Goal: Task Accomplishment & Management: Manage account settings

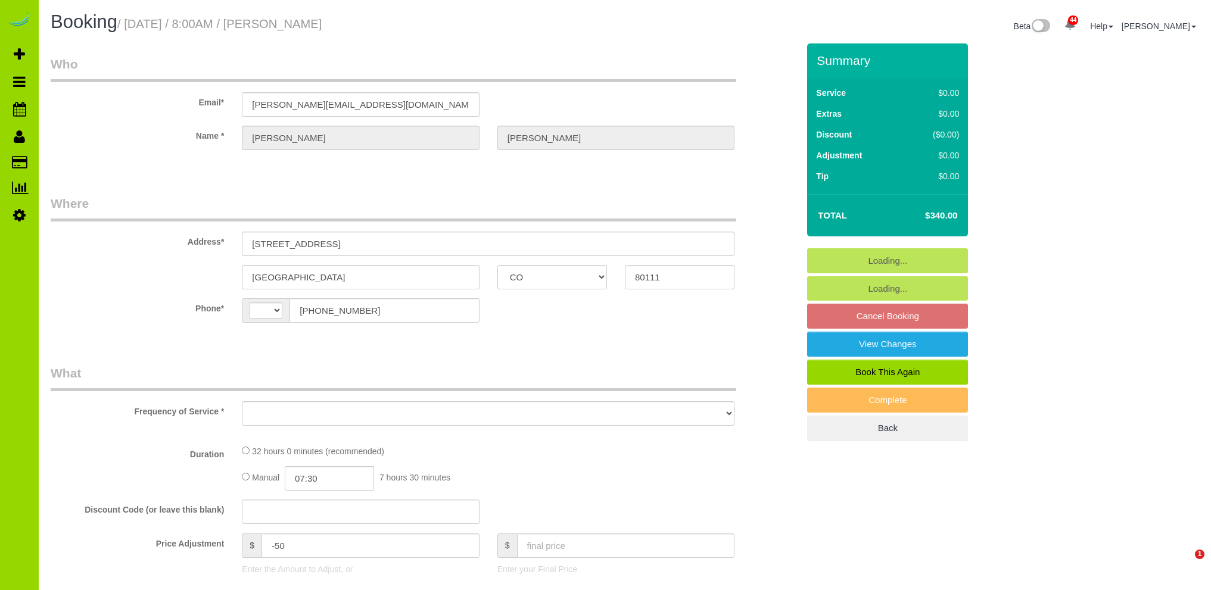
select select "CO"
select select "string:[GEOGRAPHIC_DATA]"
select select "object:549"
select select "string:fspay-4c9f0263-f9c7-4d7c-8fa2-767f593d5f70"
select select "number:6"
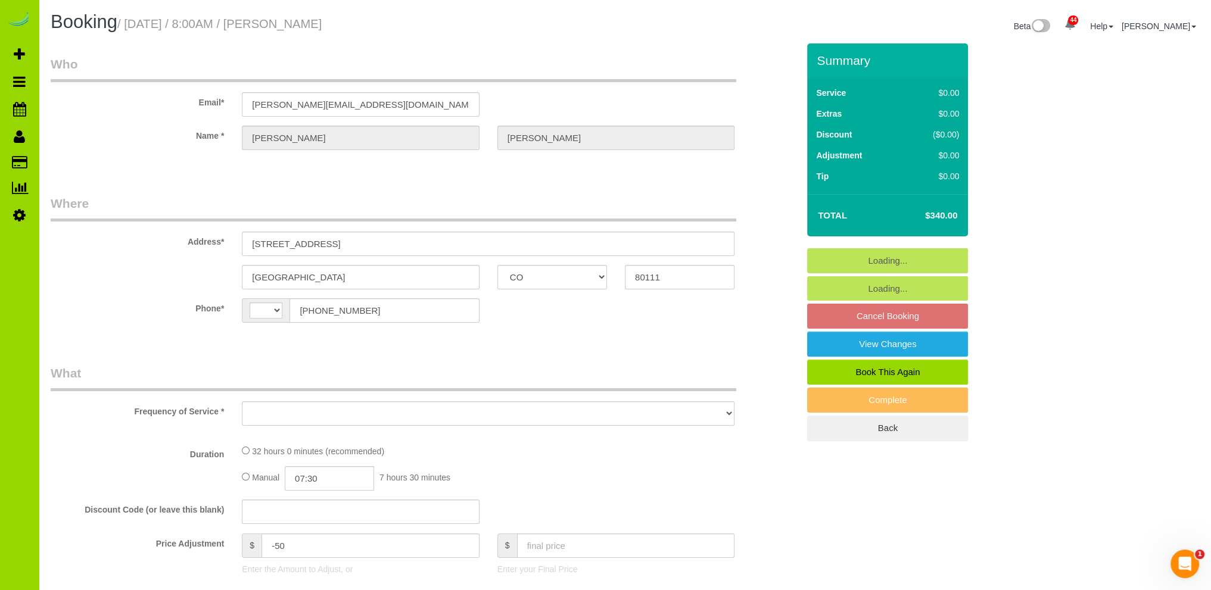
select select "number:20"
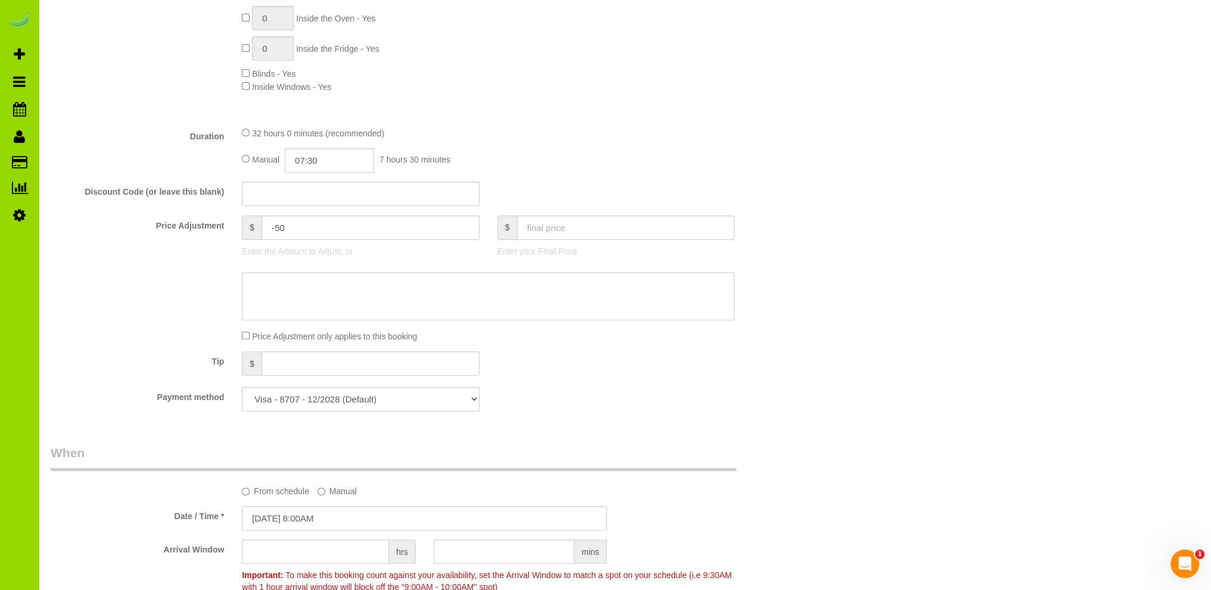
select select "object:1256"
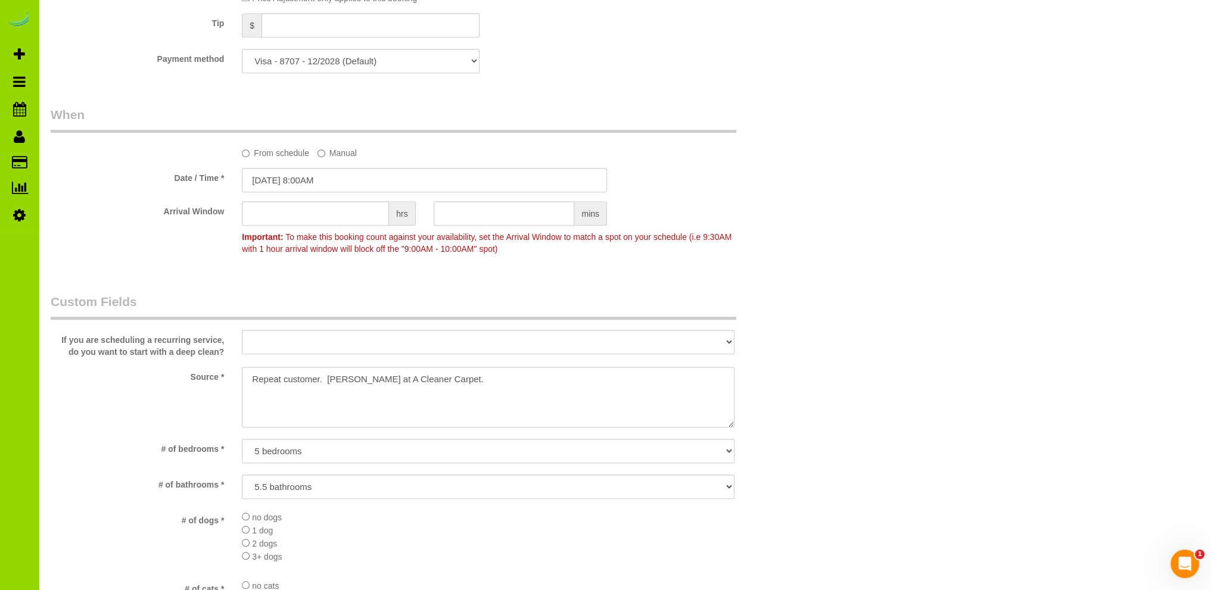
select select "4"
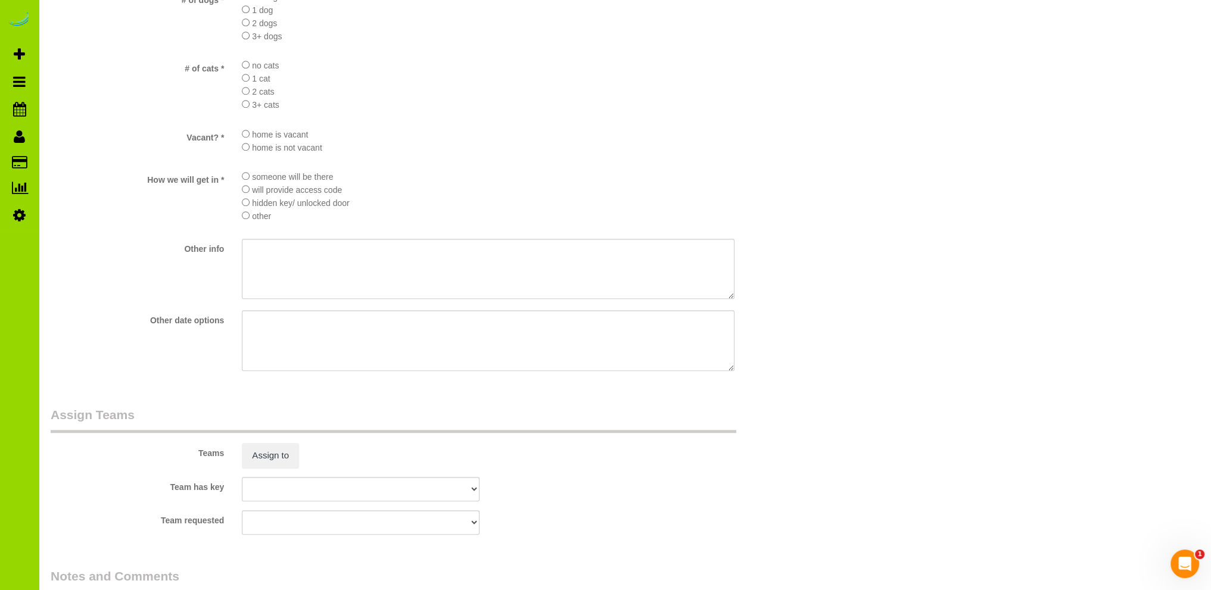
scroll to position [1655, 0]
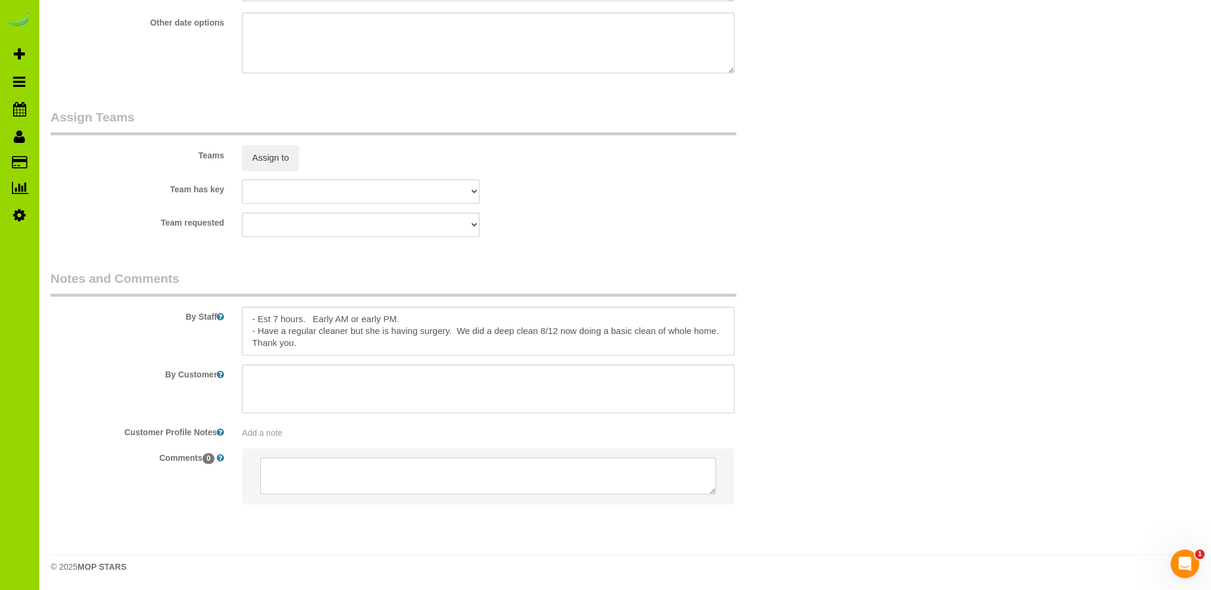
click at [279, 435] on span "Add a note" at bounding box center [262, 433] width 41 height 10
paste textarea "- - - - - praff077@gmail.com - 8/7/25: - - -"
click at [360, 482] on textarea "- - - - - praff077@gmail.com - 8/7/25: - - -" at bounding box center [488, 485] width 493 height 132
click at [272, 493] on textarea "- - - - - - 8/7/25: - - -" at bounding box center [488, 485] width 493 height 132
click at [269, 493] on textarea "- - - - - - 8/7/25: - - -" at bounding box center [488, 485] width 493 height 132
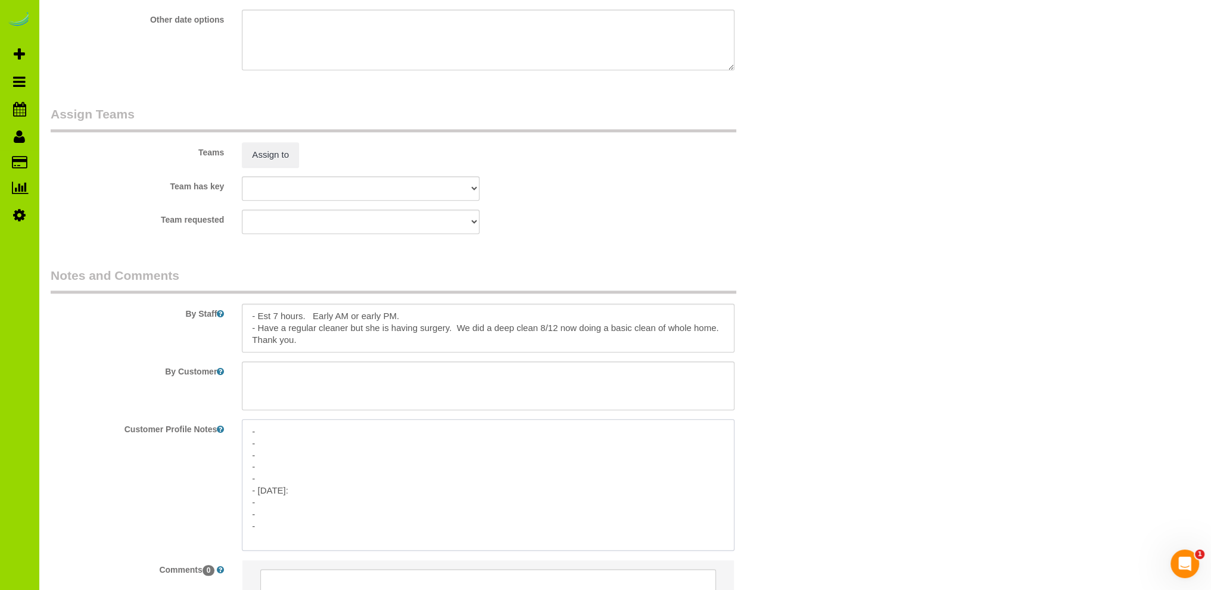
click at [307, 488] on textarea "- - - - - - 8/16/25: - - -" at bounding box center [488, 485] width 493 height 132
click at [329, 490] on textarea "- - - - - - 8/16/25: - - -" at bounding box center [488, 485] width 493 height 132
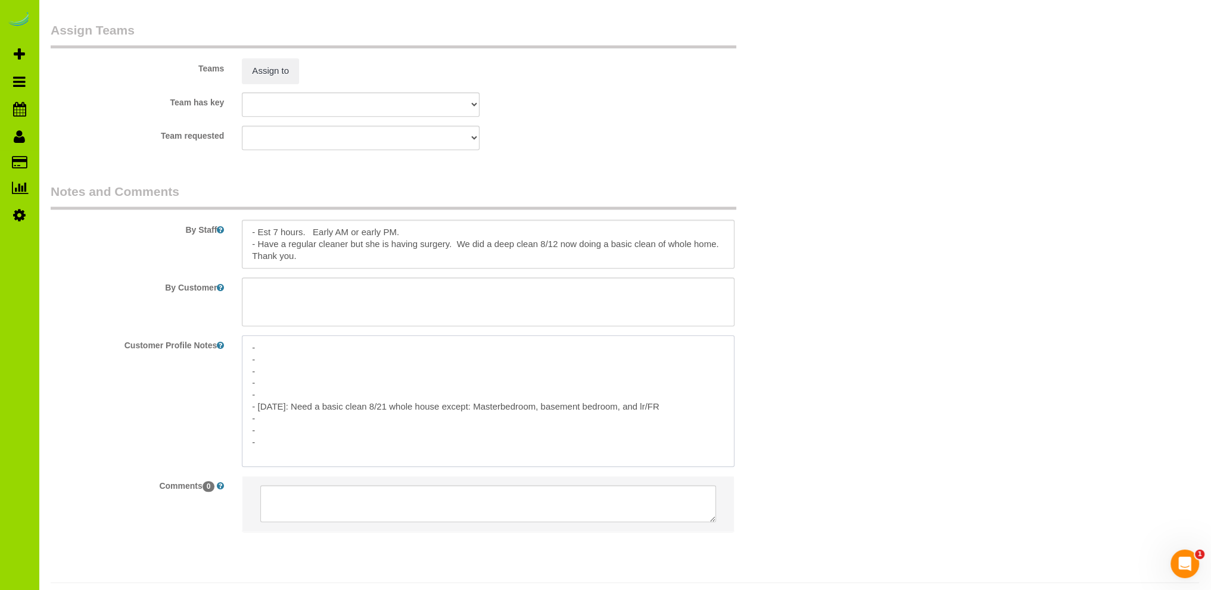
scroll to position [1770, 0]
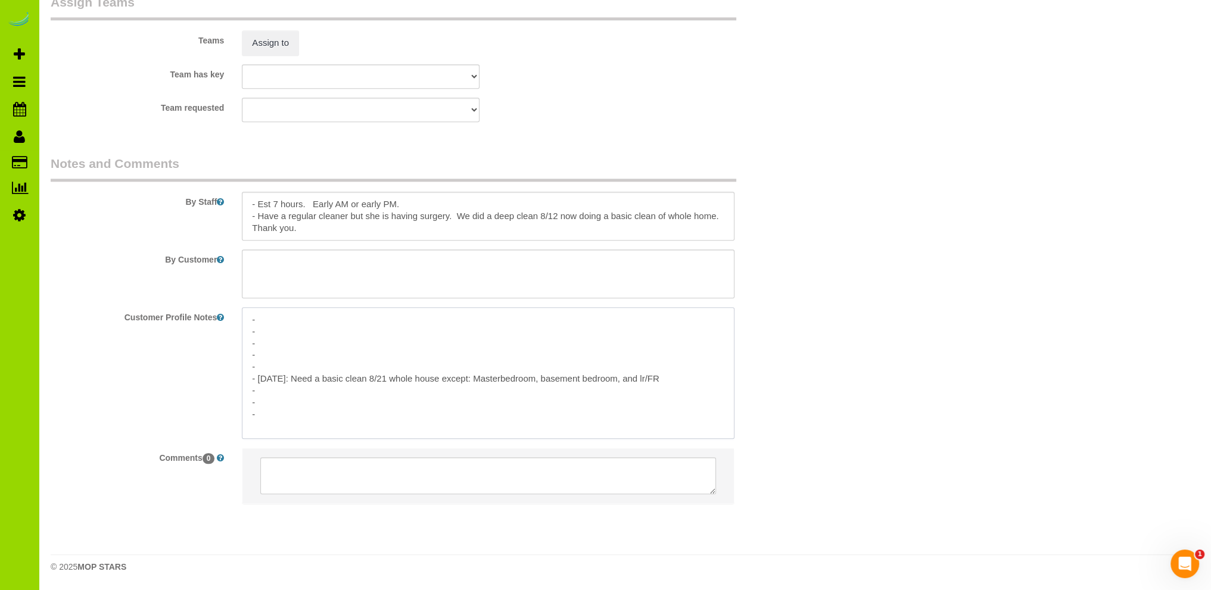
click at [646, 379] on textarea "- - - - - - 8/16/25: Need a basic clean 8/21 whole house except: Masterbedroom,…" at bounding box center [488, 373] width 493 height 132
click at [682, 376] on textarea "- - - - - - 8/16/25: Need a basic clean 8/21 whole house except: Masterbedroom,…" at bounding box center [488, 373] width 493 height 132
click at [500, 379] on textarea "- - - - - - 8/16/25: Need a basic clean 8/21 whole house except: Masterbedroom,…" at bounding box center [488, 373] width 493 height 132
click at [540, 378] on textarea "- - - - - - 8/16/25: Need a basic clean 8/21 whole house except: Master bedroom…" at bounding box center [488, 373] width 493 height 132
click at [661, 379] on textarea "- - - - - - 8/16/25: Need a basic clean 8/21 whole house except: Master bedroom…" at bounding box center [488, 373] width 493 height 132
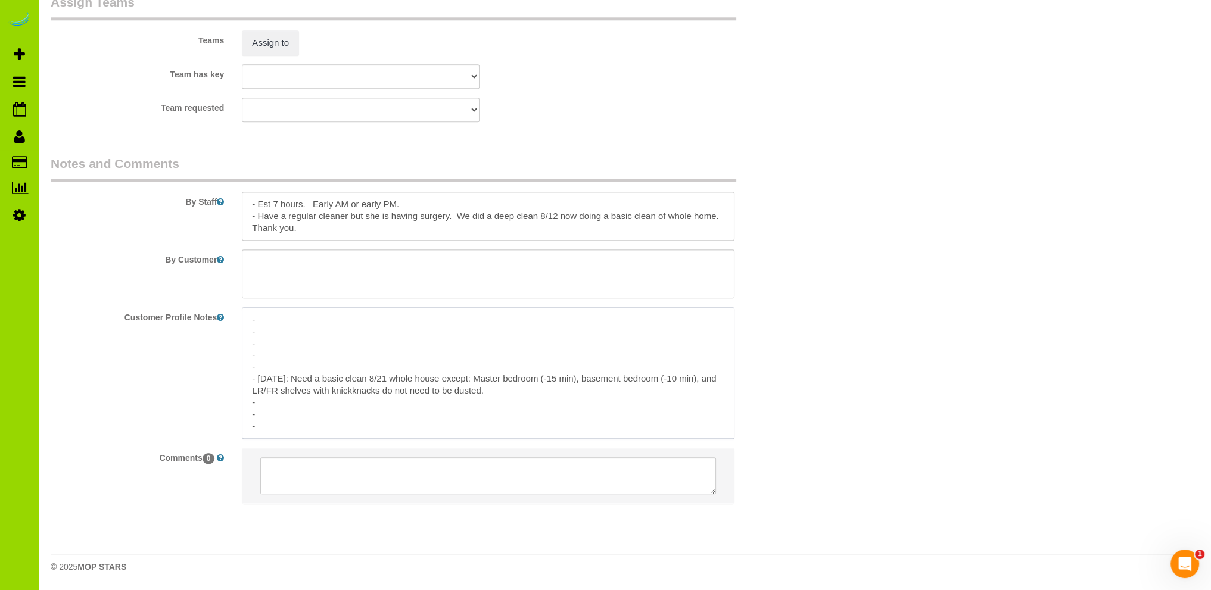
click at [498, 391] on textarea "- - - - - - 8/16/25: Need a basic clean 8/21 whole house except: Master bedroom…" at bounding box center [488, 373] width 493 height 132
click at [504, 389] on textarea "- - - - - - 8/16/25: Need a basic clean 8/21 whole house except: Master bedroom…" at bounding box center [488, 373] width 493 height 132
click at [562, 389] on textarea "- - - - - - 8/16/25: Need a basic clean 8/21 whole house except: Master bedroom…" at bounding box center [488, 373] width 493 height 132
click at [563, 393] on textarea "- - - - - - 8/16/25: Need a basic clean 8/21 whole house except: Master bedroom…" at bounding box center [488, 373] width 493 height 132
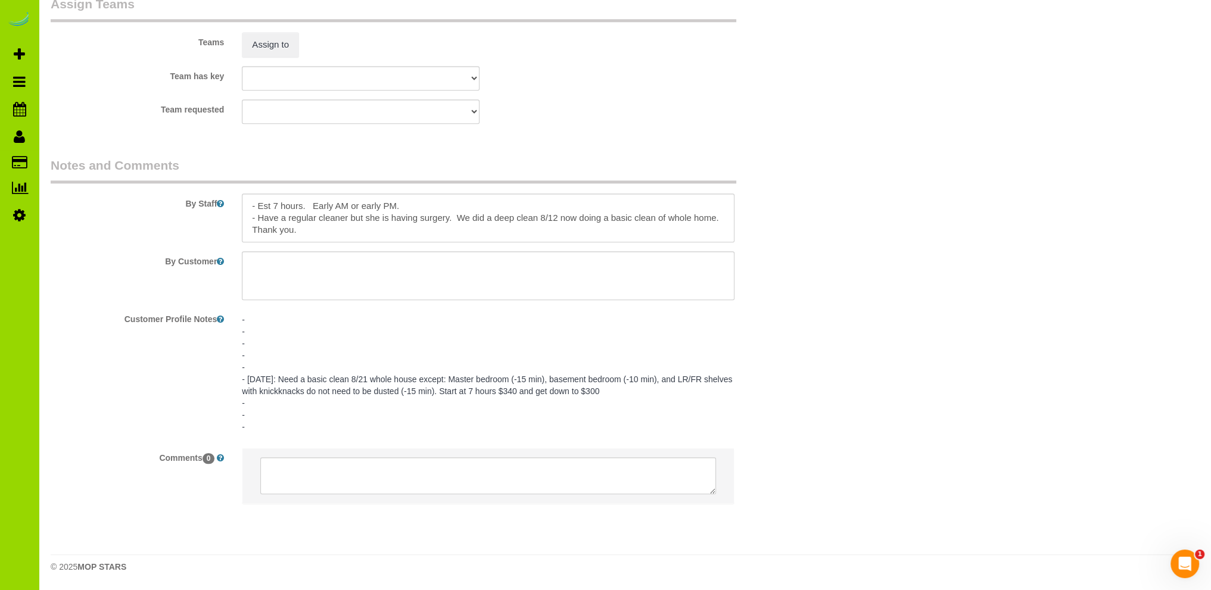
click at [321, 416] on pre "- - - - - - 8/16/25: Need a basic clean 8/21 whole house except: Master bedroom…" at bounding box center [488, 373] width 493 height 119
click at [324, 412] on textarea "- - - - - - 8/16/25: Need a basic clean 8/21 whole house except: Master bedroom…" at bounding box center [488, 373] width 493 height 132
click at [619, 395] on textarea "- - - - - - 8/16/25: Need a basic clean 8/21 whole house except: Master bedroom…" at bounding box center [488, 373] width 493 height 132
drag, startPoint x: 693, startPoint y: 394, endPoint x: 748, endPoint y: 373, distance: 58.4
click at [693, 393] on textarea "- - - - - - 8/16/25: Need a basic clean 8/21 whole house except: Master bedroom…" at bounding box center [488, 373] width 493 height 132
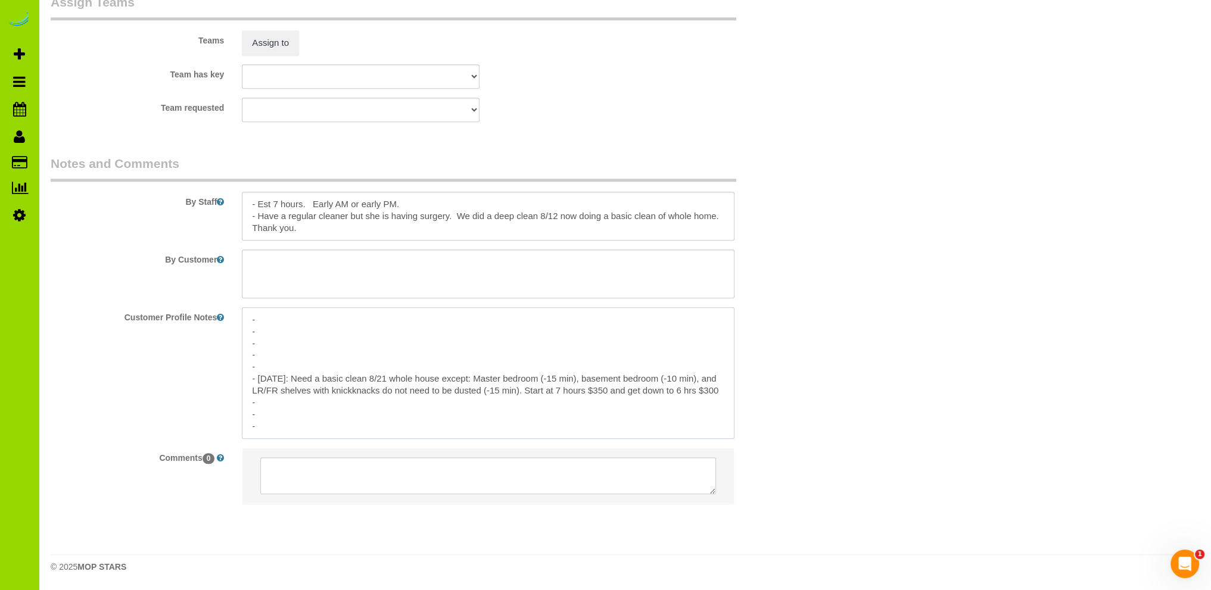
click at [307, 397] on textarea "- - - - - - 8/16/25: Need a basic clean 8/21 whole house except: Master bedroom…" at bounding box center [488, 373] width 493 height 132
click at [281, 407] on textarea "- - - - - - 8/16/25: Need a basic clean 8/21 whole house except: Master bedroom…" at bounding box center [488, 373] width 493 height 132
type textarea "- - - - - - 8/16/25: Need a basic clean 8/21 whole house except: Master bedroom…"
click at [305, 354] on pre "- - - - - - 8/16/25: Need a basic clean 8/21 whole house except: Master bedroom…" at bounding box center [488, 373] width 493 height 119
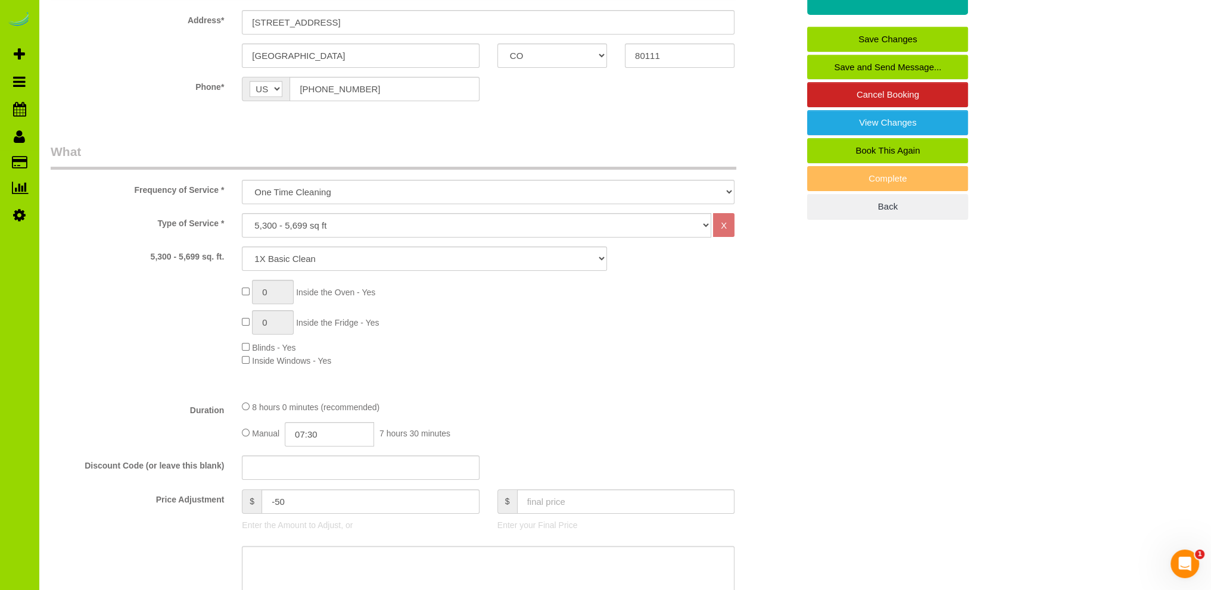
scroll to position [0, 0]
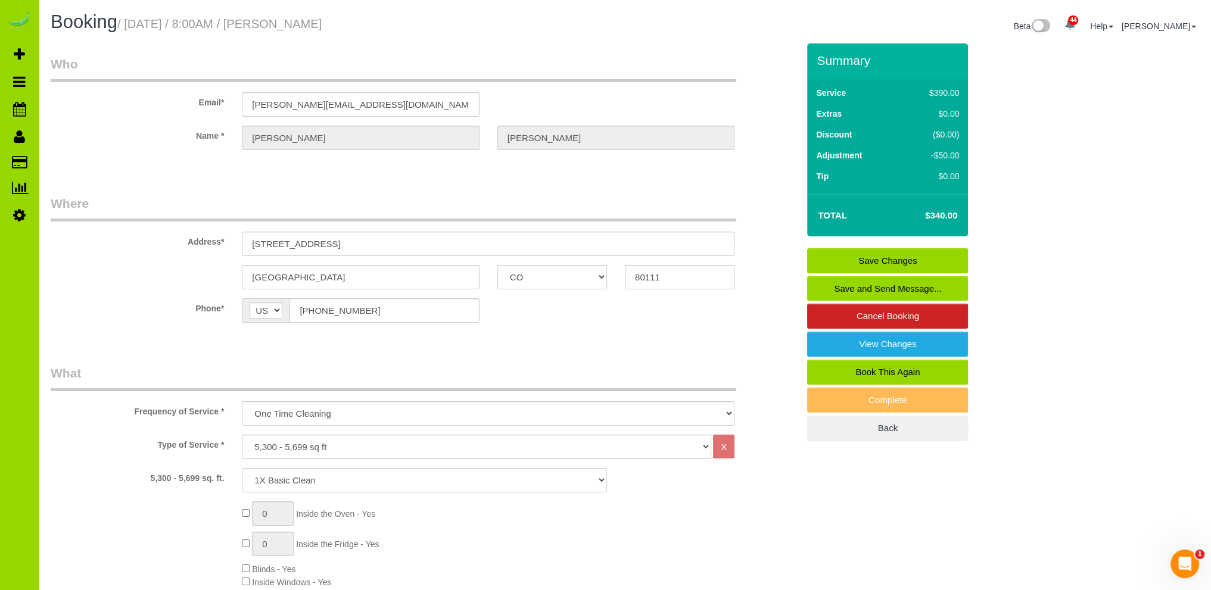
click at [872, 257] on link "Save Changes" at bounding box center [887, 260] width 161 height 25
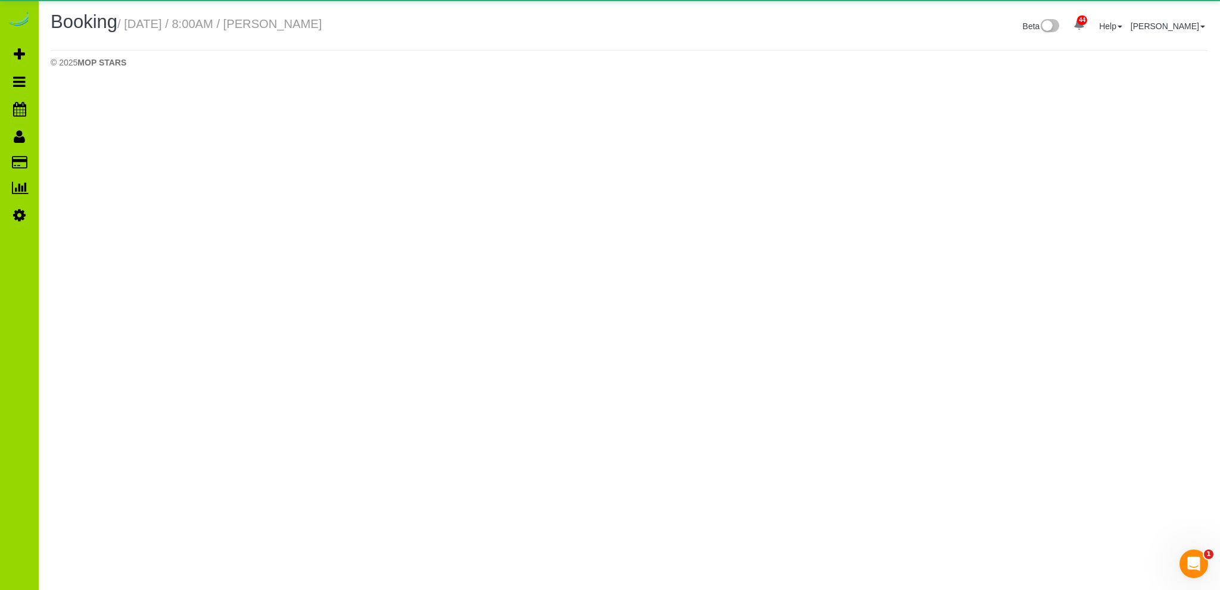
select select "CO"
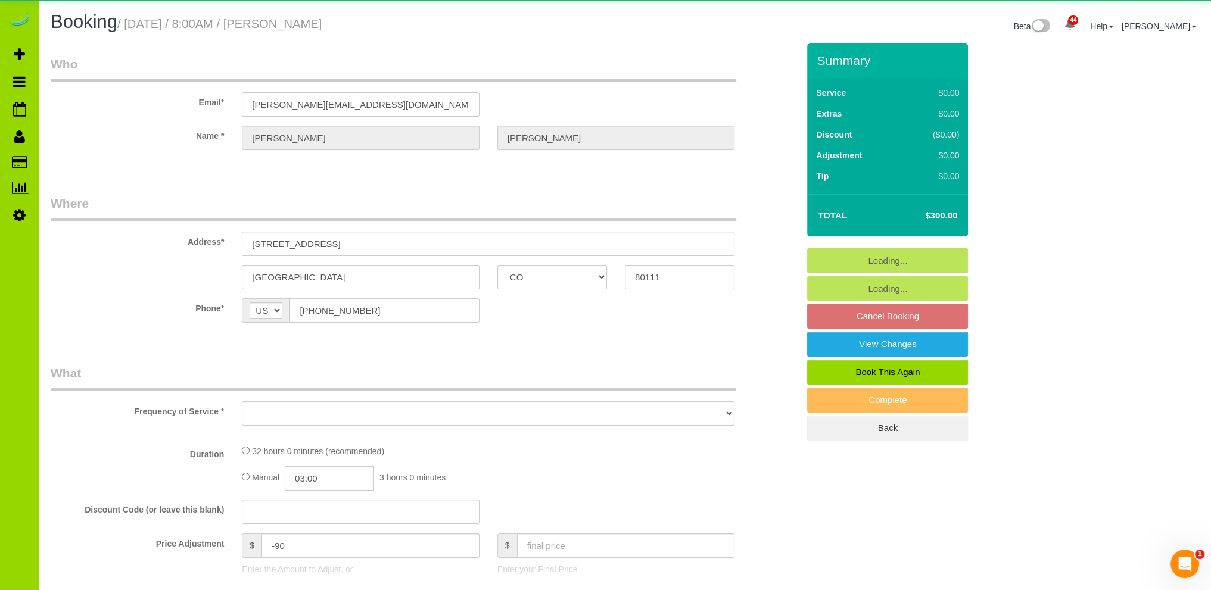
select select "object:2358"
select select "string:fspay-4c9f0263-f9c7-4d7c-8fa2-767f593d5f70"
select select "number:6"
select select "number:20"
select select "object:2440"
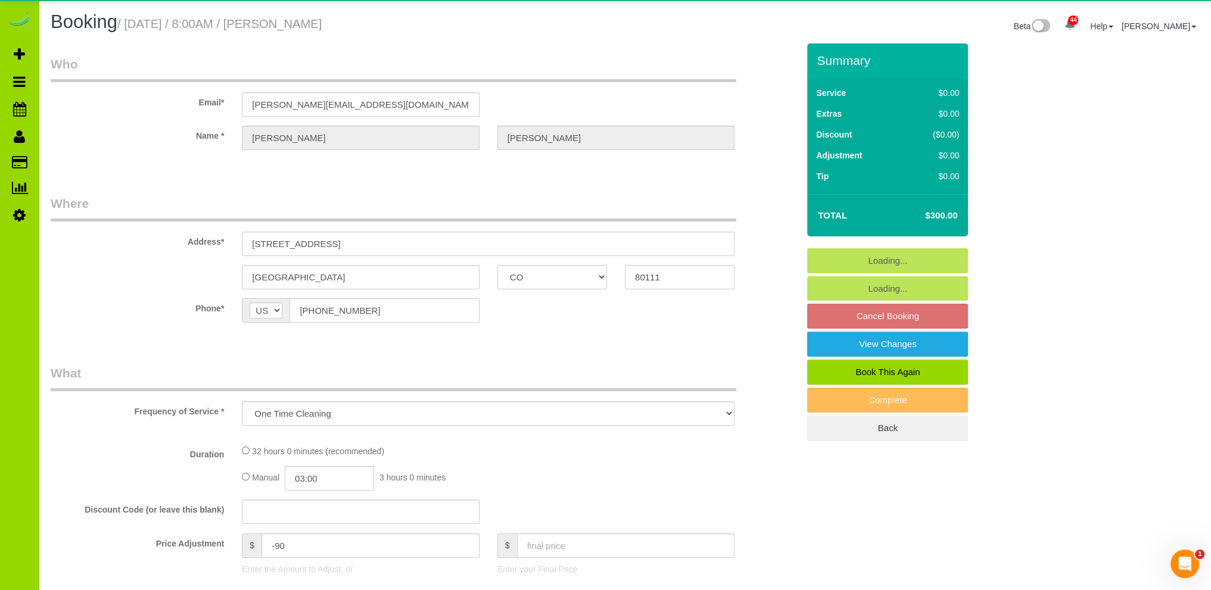
select select "4"
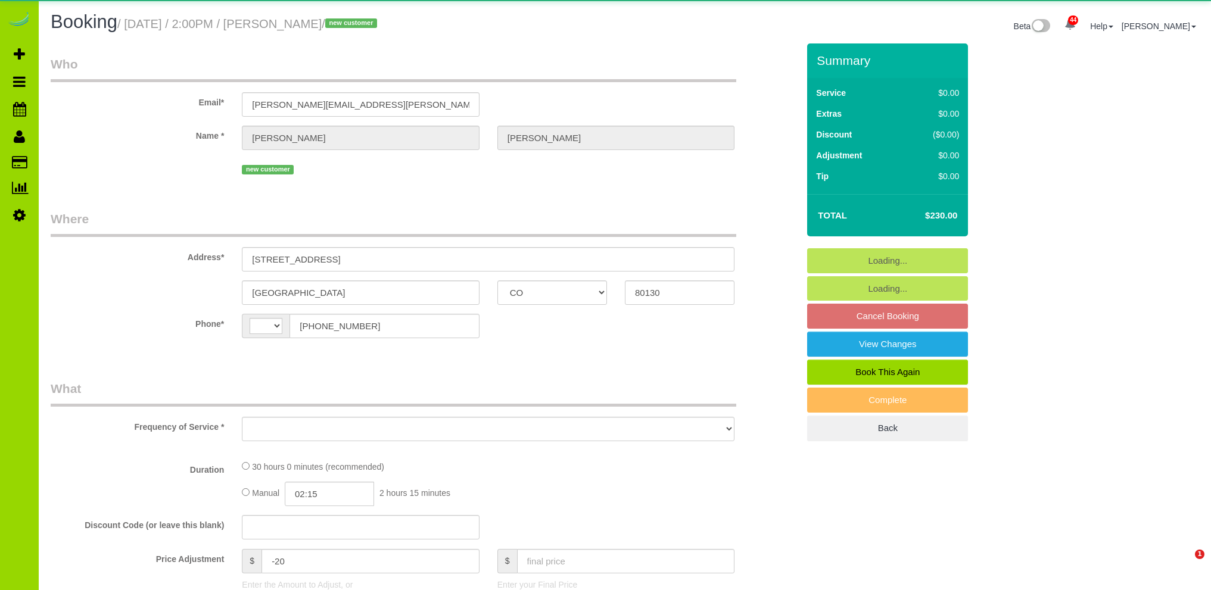
select select "CO"
select select "string:[GEOGRAPHIC_DATA]"
select select "object:1271"
select select "string:fspay-bd2f58fa-788e-446f-b9c0-44d48c93f320"
select select "6"
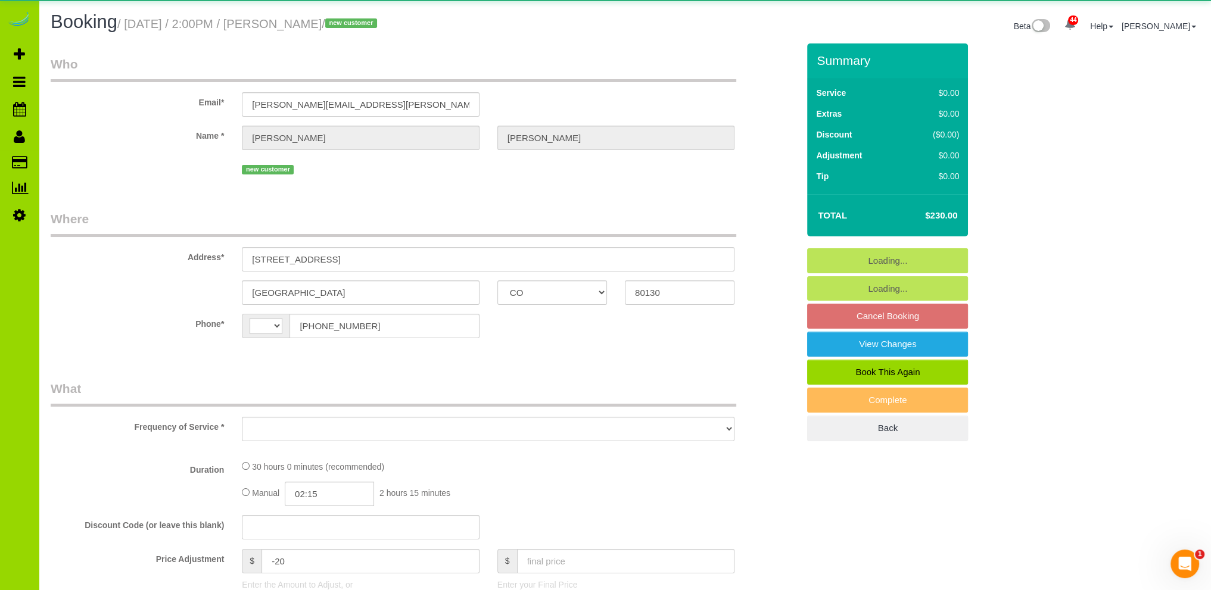
select select "number:5"
select select "number:14"
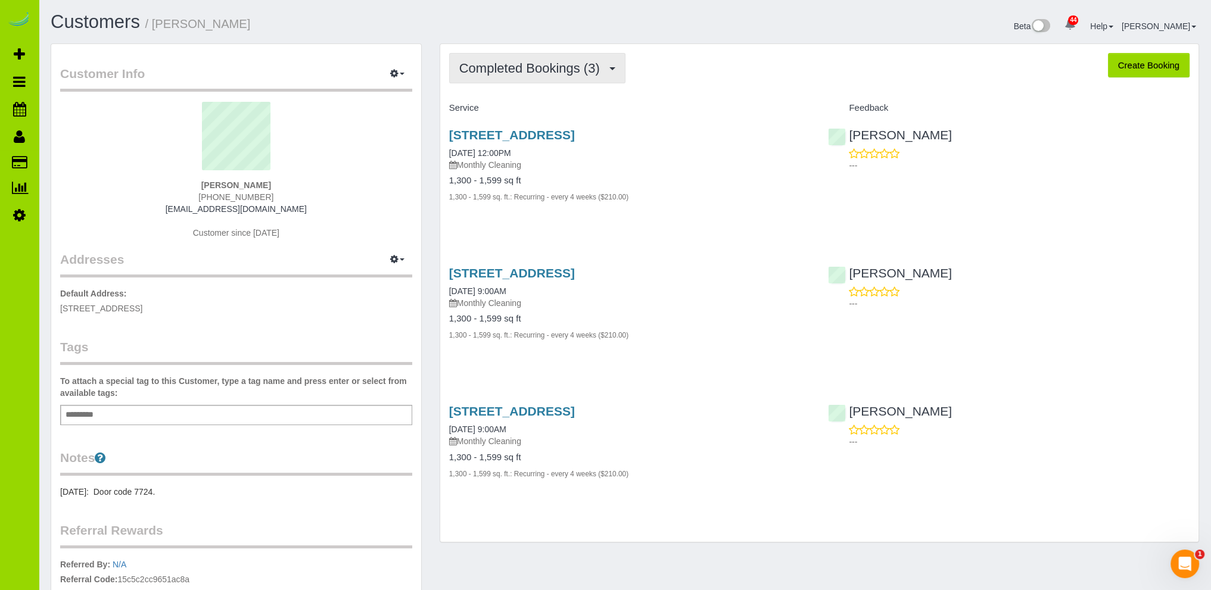
click at [513, 63] on span "Completed Bookings (3)" at bounding box center [532, 68] width 147 height 15
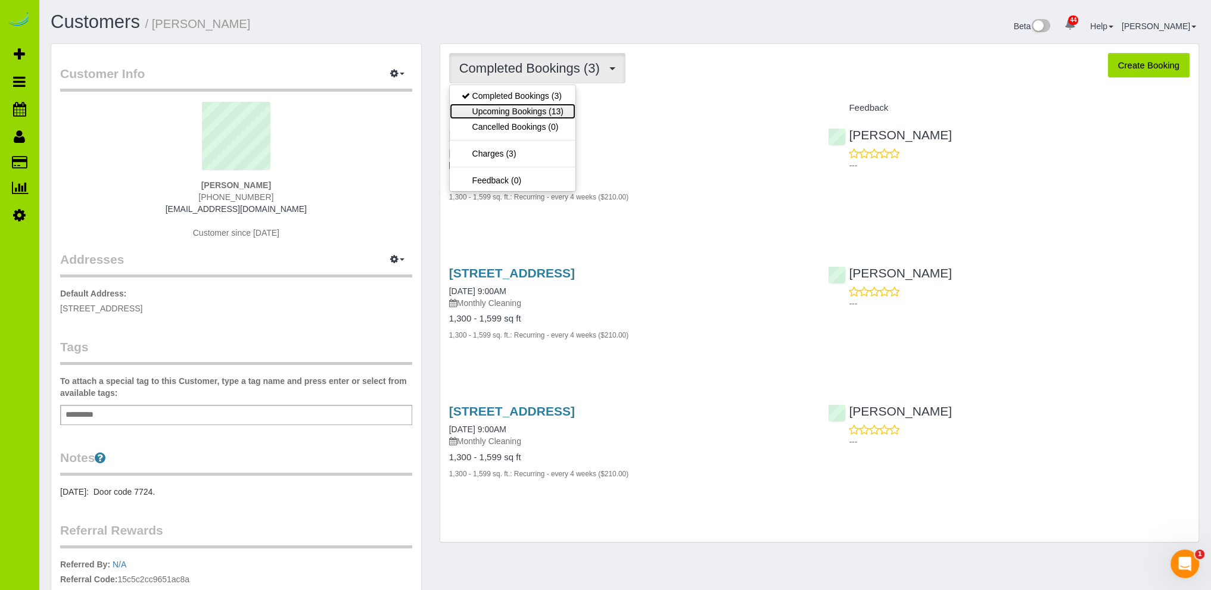
click at [510, 112] on link "Upcoming Bookings (13)" at bounding box center [513, 111] width 126 height 15
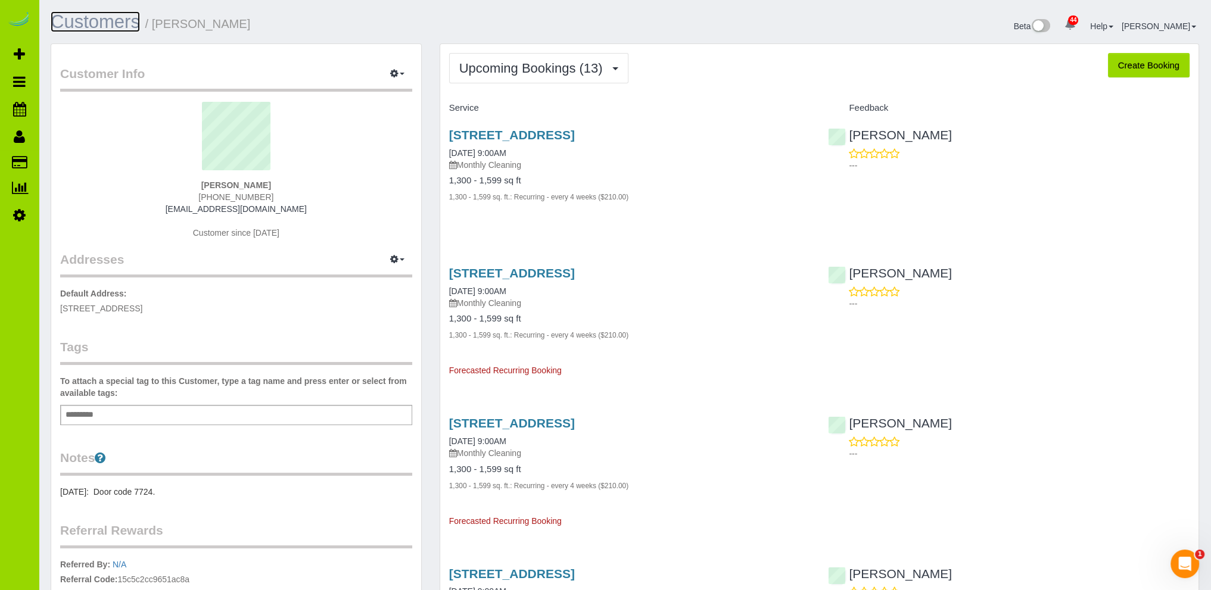
click at [117, 23] on link "Customers" at bounding box center [95, 21] width 89 height 21
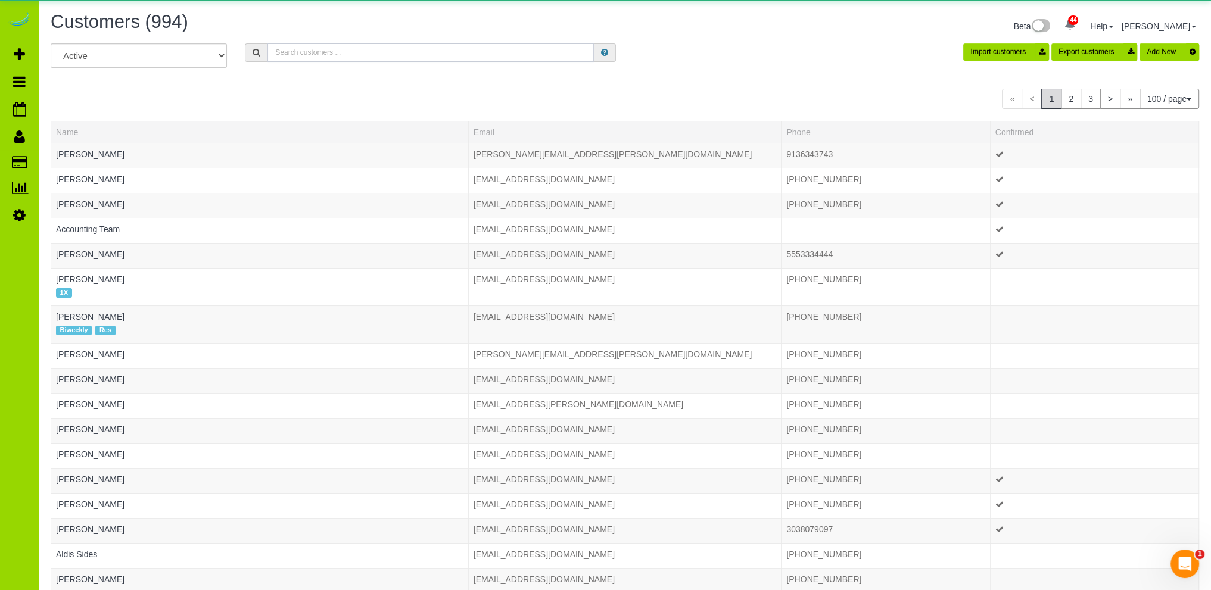
click at [289, 57] on input "text" at bounding box center [430, 52] width 326 height 18
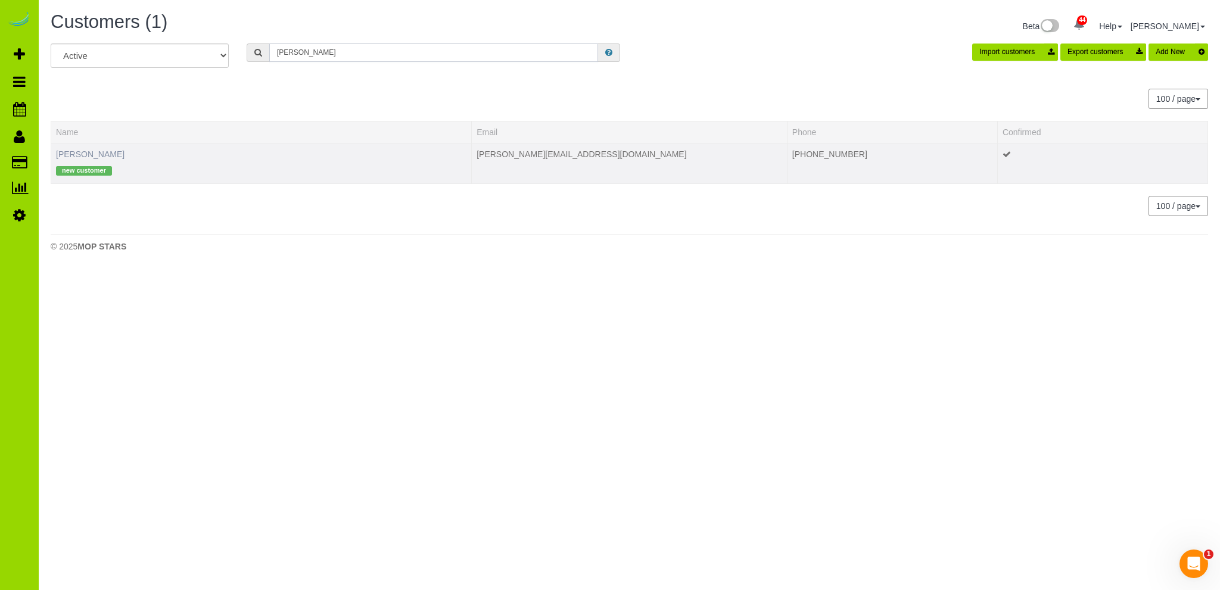
type input "duran"
click at [93, 151] on link "Carrie Duran" at bounding box center [90, 155] width 68 height 10
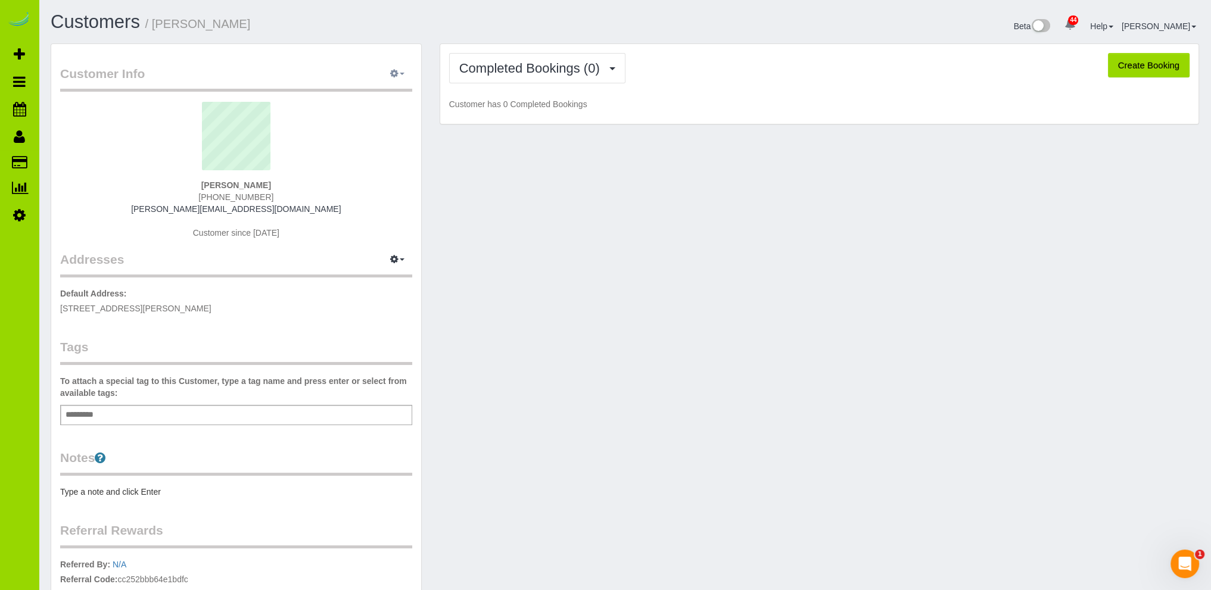
click at [397, 76] on icon "button" at bounding box center [394, 73] width 8 height 7
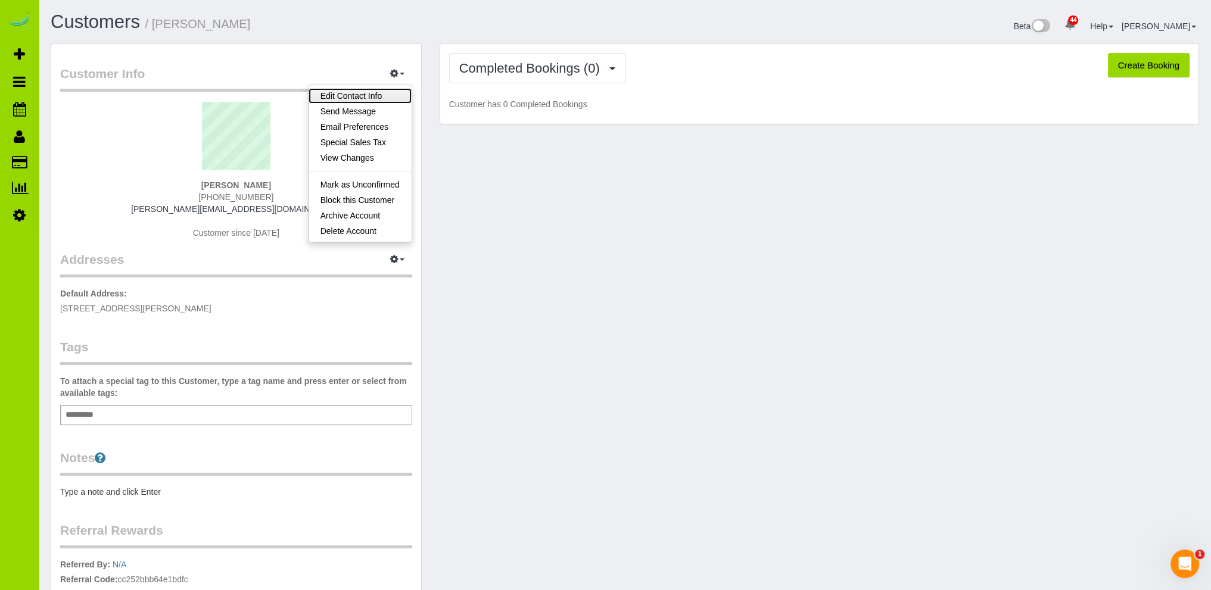
click at [348, 94] on link "Edit Contact Info" at bounding box center [360, 95] width 103 height 15
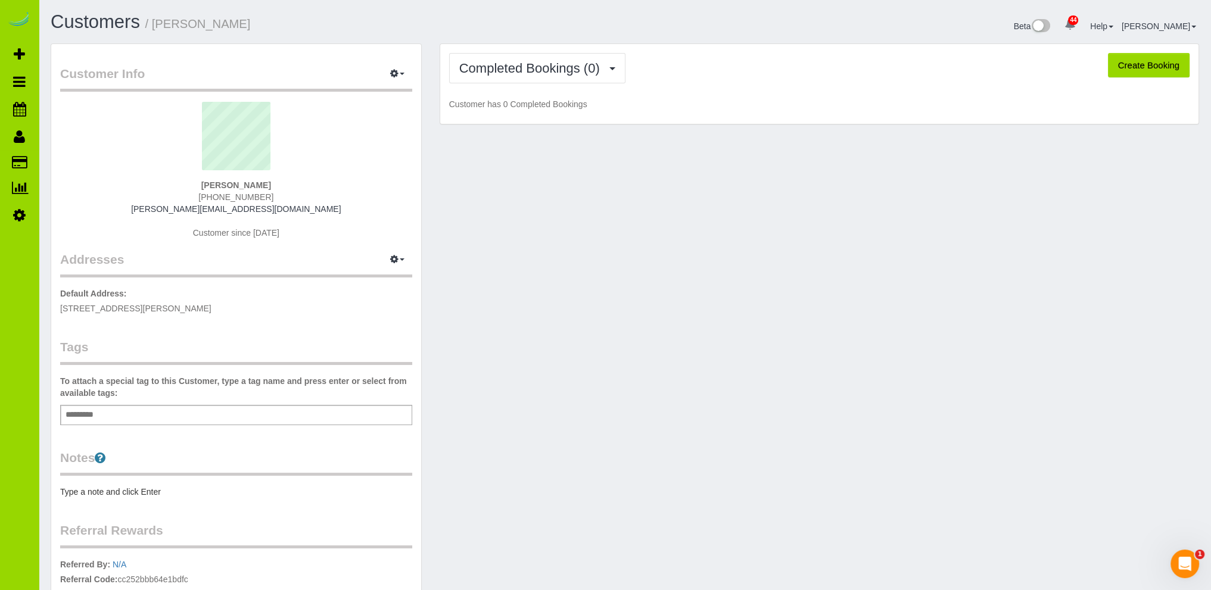
select select "CO"
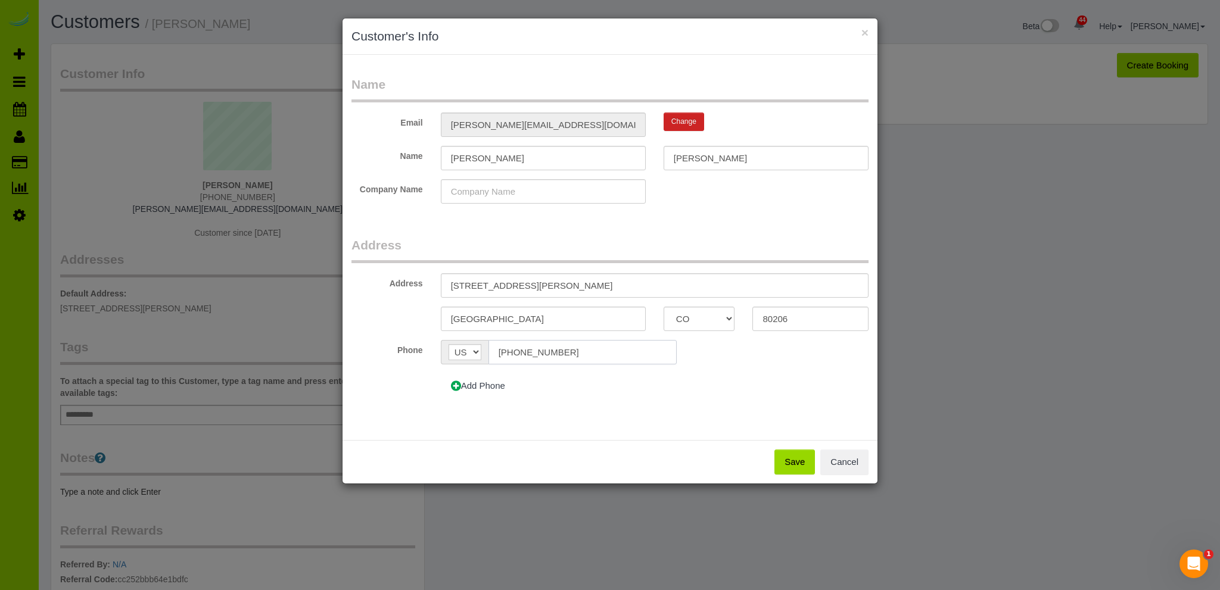
drag, startPoint x: 577, startPoint y: 352, endPoint x: 446, endPoint y: 353, distance: 130.4
click at [446, 353] on div "AF AL DZ AD AO AI AQ AG AR AM AW AU AT AZ BS BH BD BB BY BE BZ BJ BM BT BO BA B…" at bounding box center [559, 352] width 236 height 24
type input "(480) 621-1615"
click at [794, 463] on button "Save" at bounding box center [794, 462] width 41 height 25
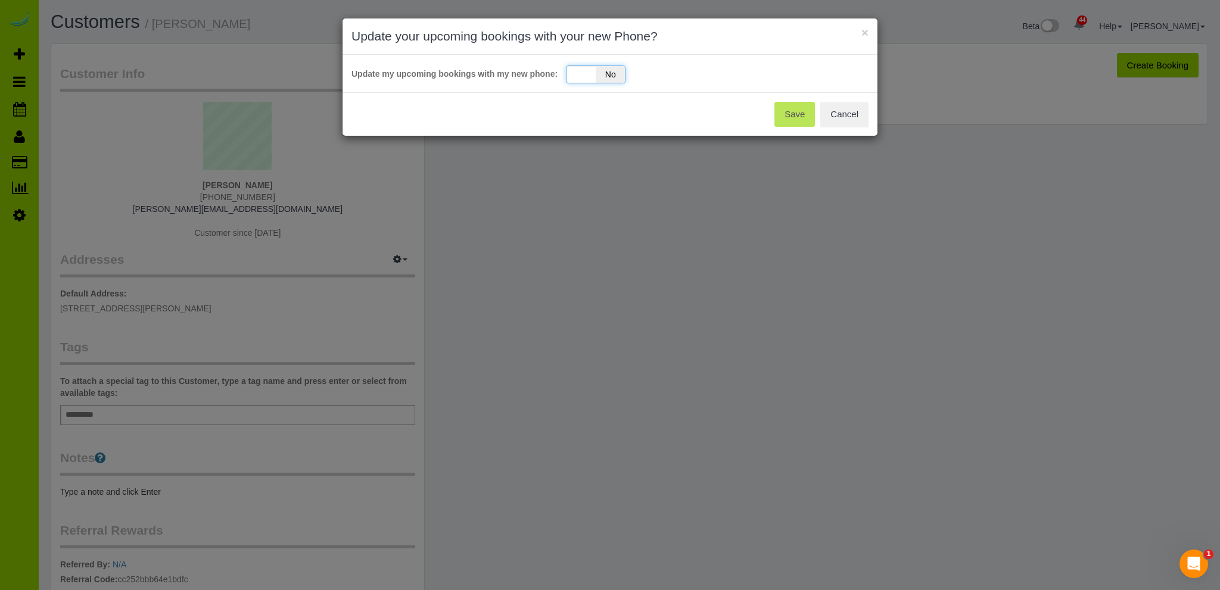
click at [584, 73] on div "Yes No" at bounding box center [596, 75] width 60 height 18
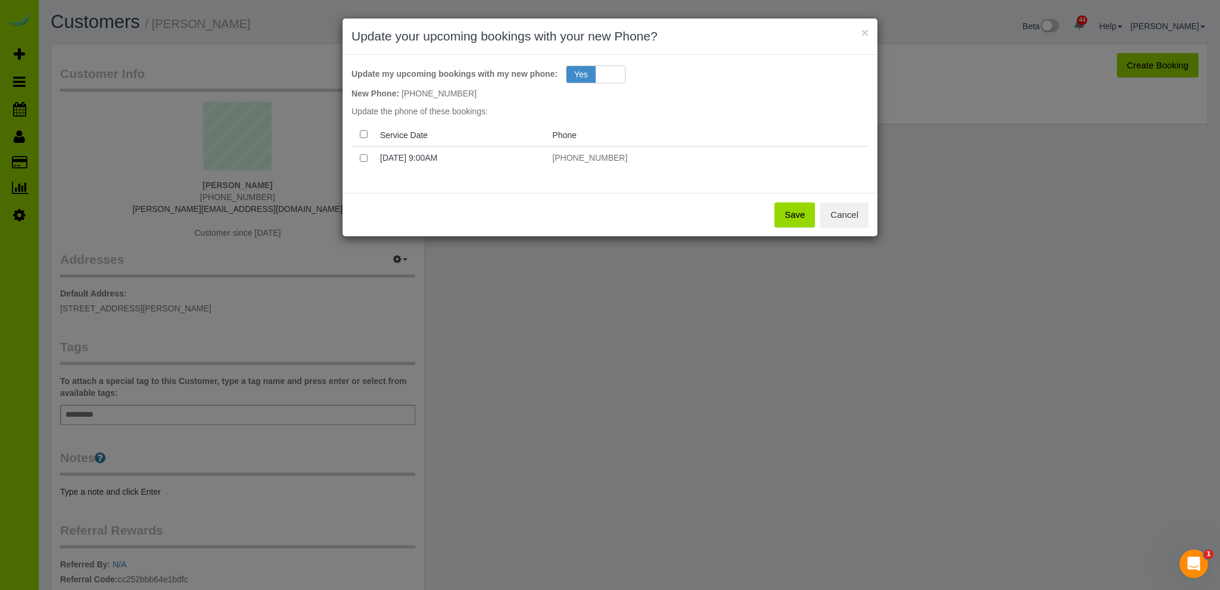
click at [798, 211] on button "Save" at bounding box center [794, 215] width 41 height 25
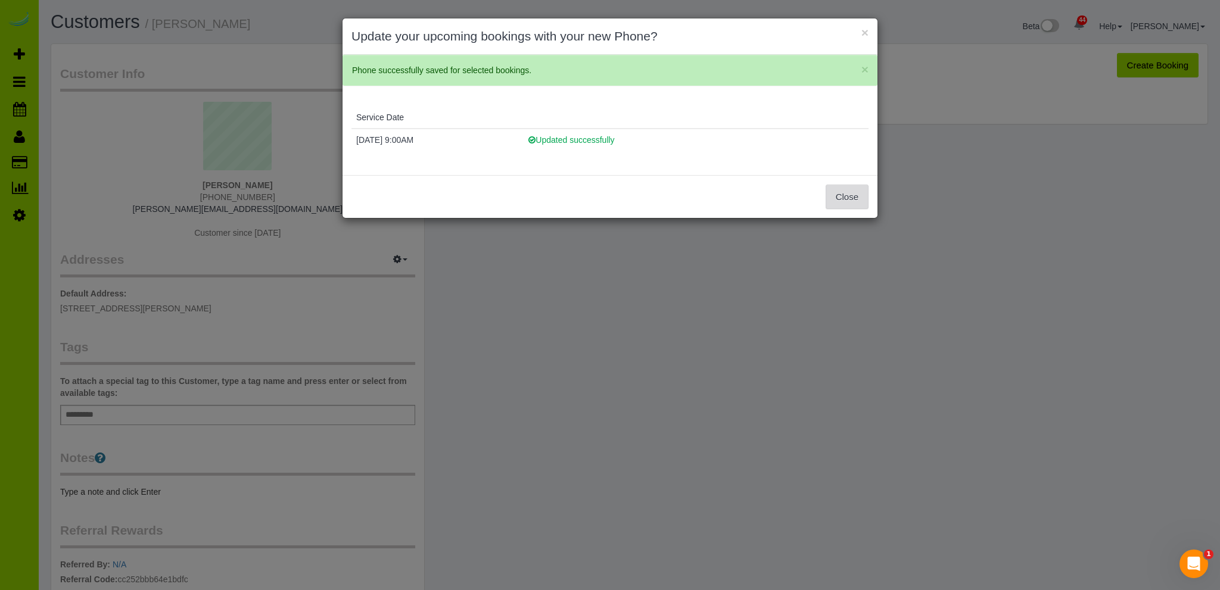
click at [848, 191] on button "Close" at bounding box center [847, 197] width 43 height 25
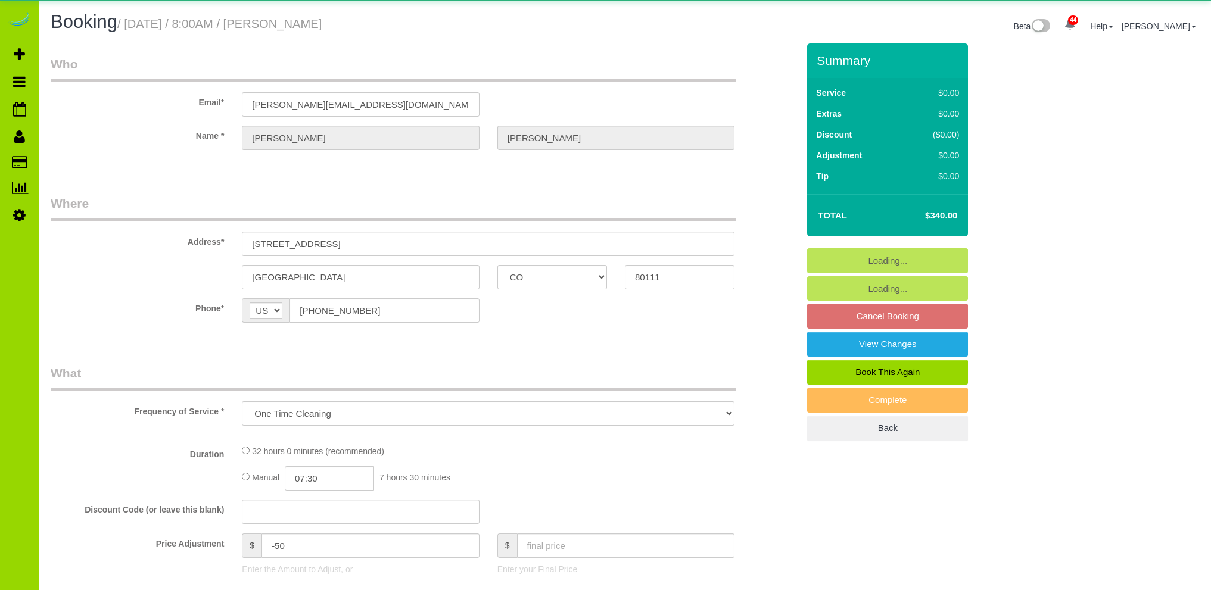
select select "CO"
select select "number:6"
select select "number:20"
select select "object:1162"
select select "4"
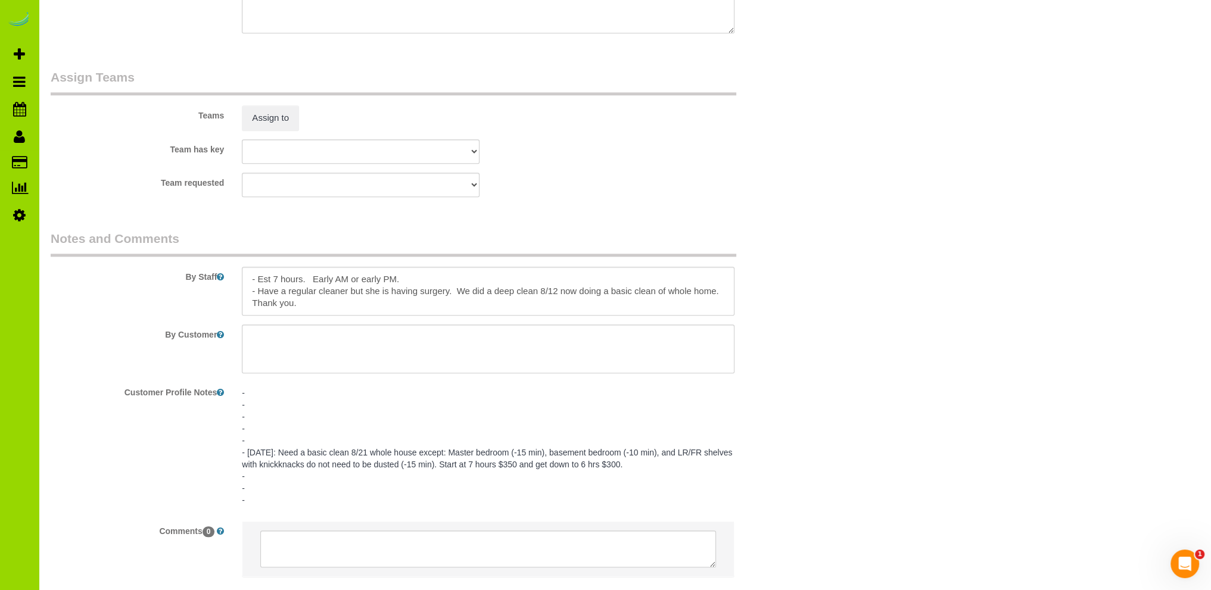
scroll to position [1768, 0]
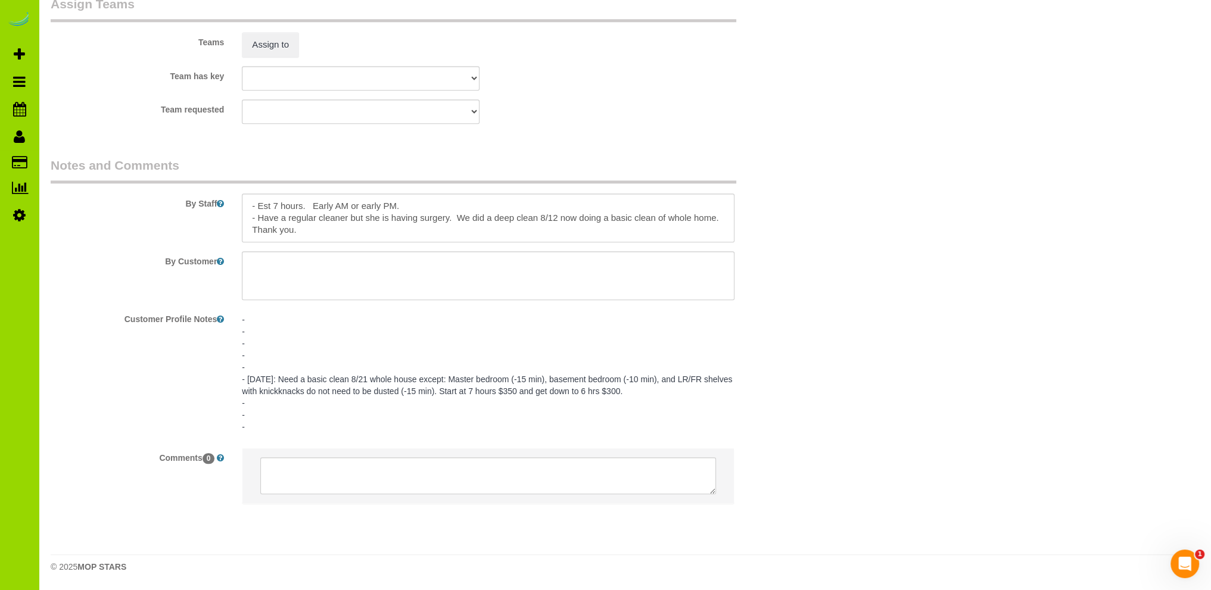
click at [527, 378] on pre "- - - - - - 8/16/25: Need a basic clean 8/21 whole house except: Master bedroom…" at bounding box center [488, 373] width 493 height 119
click at [557, 380] on textarea "- - - - - - 8/16/25: Need a basic clean 8/21 whole house except: Master bedroom…" at bounding box center [488, 373] width 493 height 132
click at [538, 379] on textarea "- - - - - - 8/16/25: Need a basic clean 8/21 whole house except: Master bedroom…" at bounding box center [488, 373] width 493 height 132
click at [635, 379] on textarea "- - - - - - 8/16/25: Need a basic clean 8/21 whole house except: Master bedroom…" at bounding box center [488, 373] width 493 height 132
click at [475, 420] on textarea "- - - - - - 8/16/25: Need a basic clean 8/21 whole house except: Master bedroom…" at bounding box center [488, 373] width 493 height 132
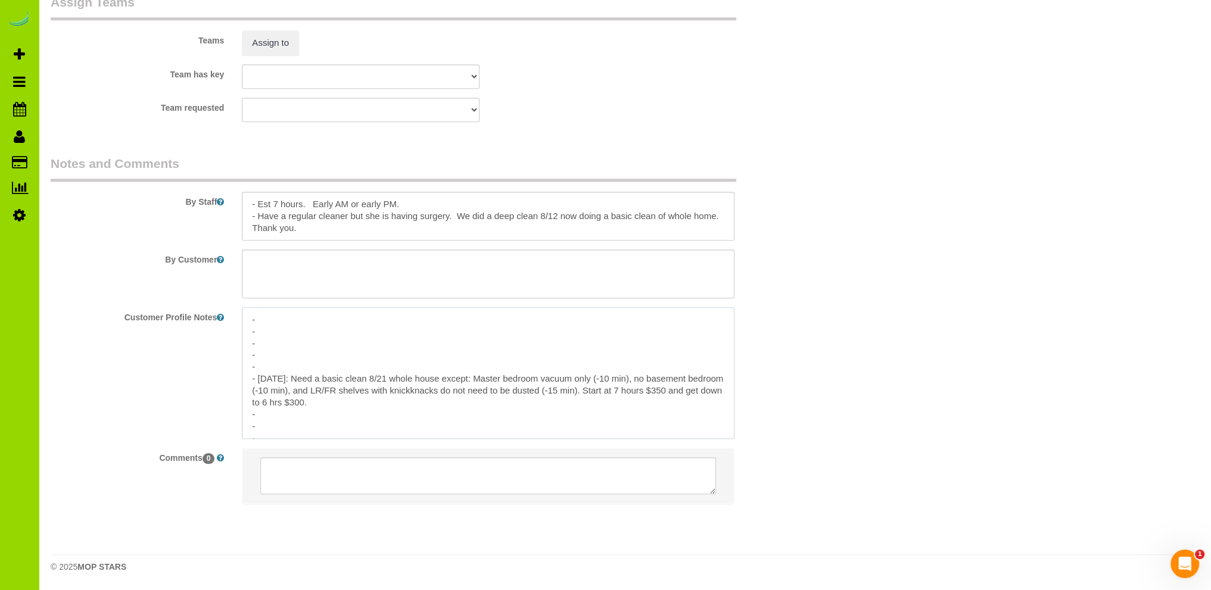
click at [363, 404] on textarea "- - - - - - 8/16/25: Need a basic clean 8/21 whole house except: Master bedroom…" at bounding box center [488, 373] width 493 height 132
type textarea "- - - - - - 8/16/25: Need a basic clean 8/21 whole house except: Master bedroom…"
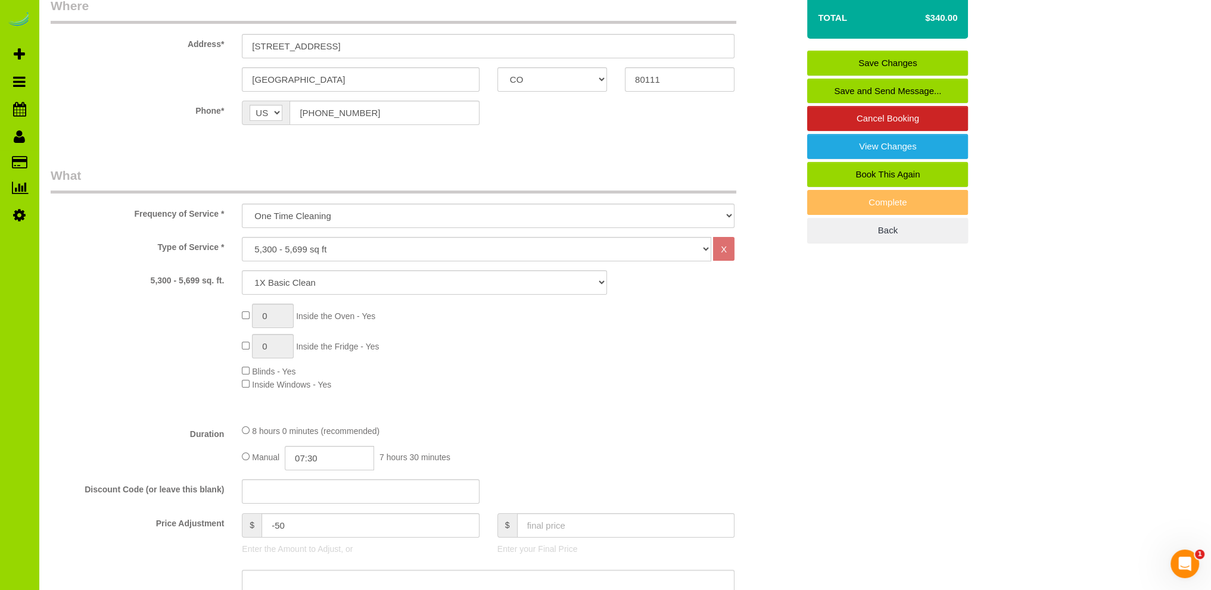
scroll to position [0, 0]
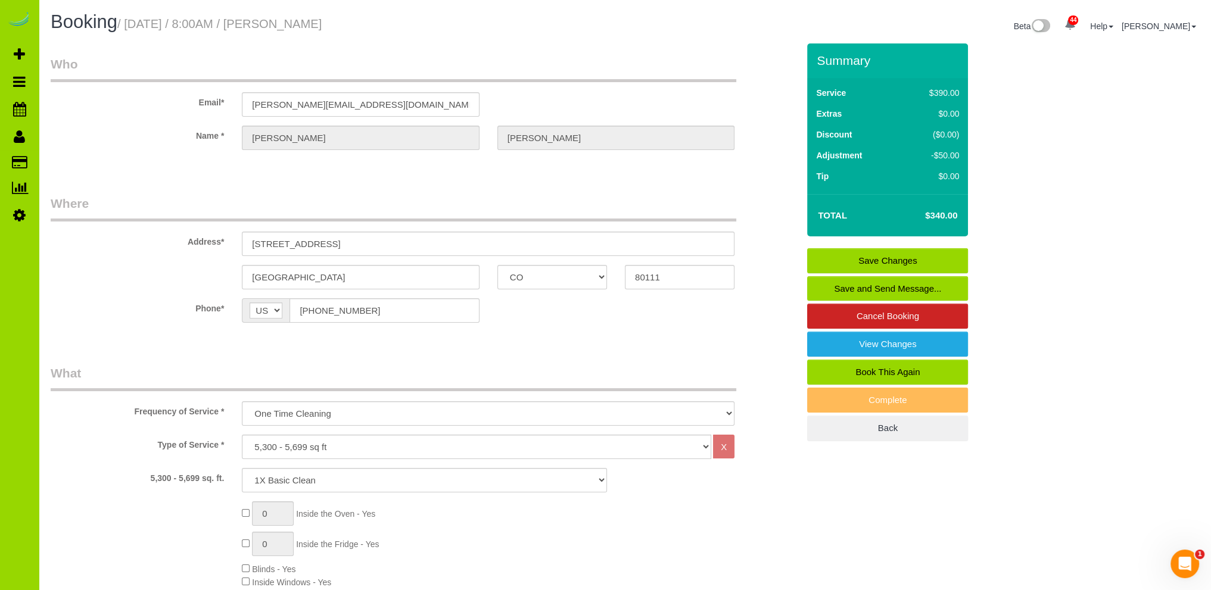
click at [867, 258] on link "Save Changes" at bounding box center [887, 260] width 161 height 25
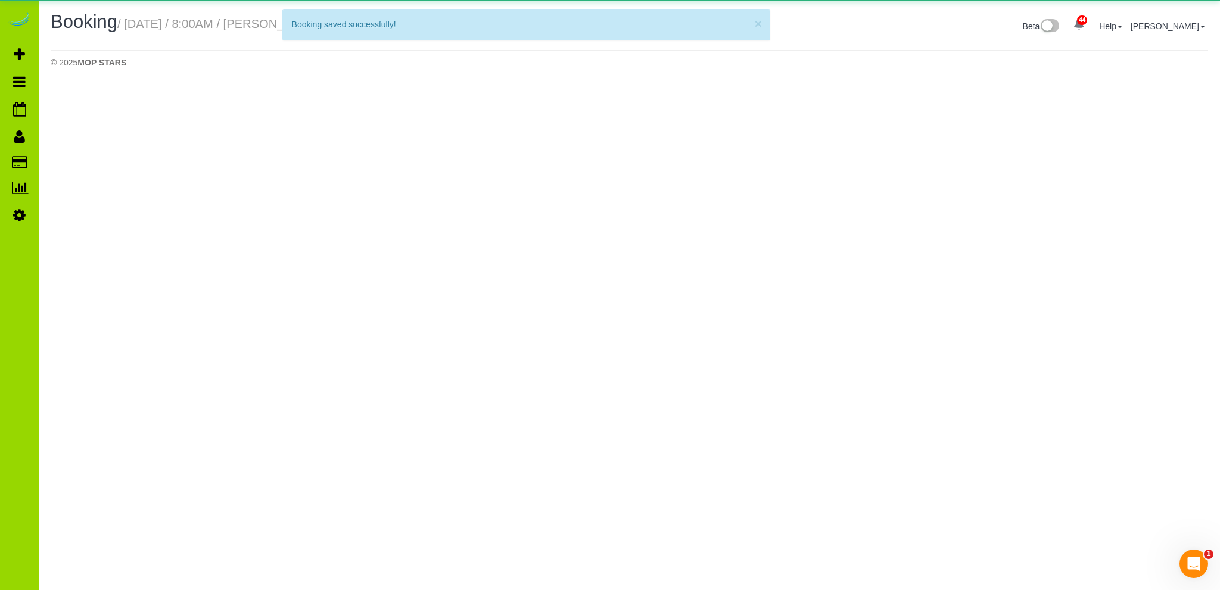
select select "CO"
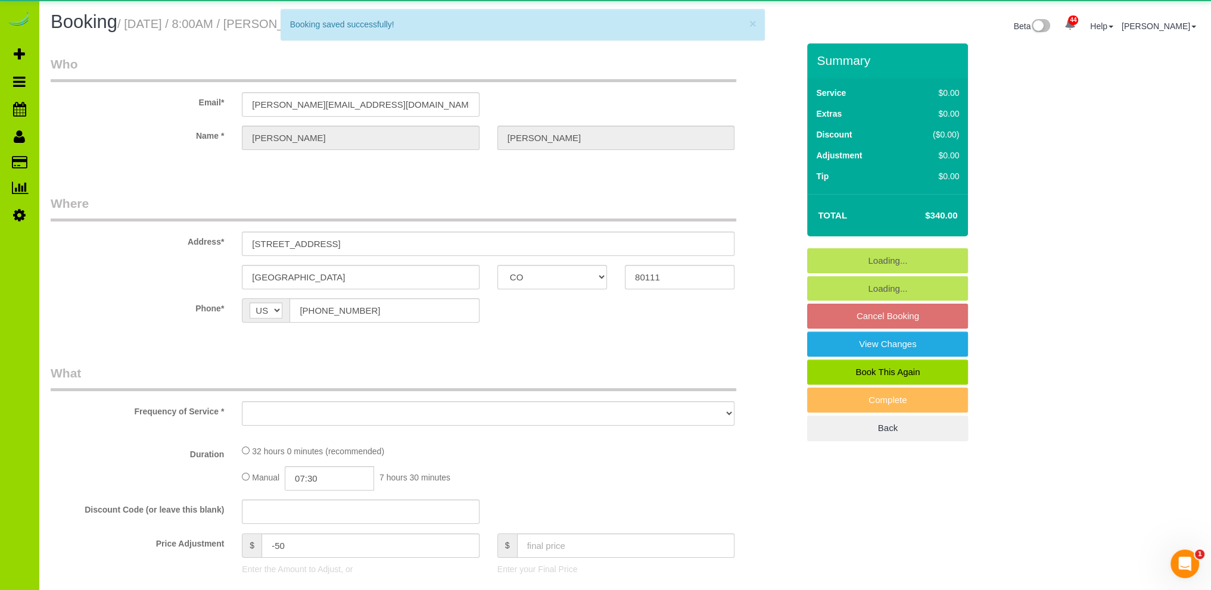
select select "object:2370"
select select "string:fspay-4c9f0263-f9c7-4d7c-8fa2-767f593d5f70"
select select "4"
select select "number:6"
select select "number:20"
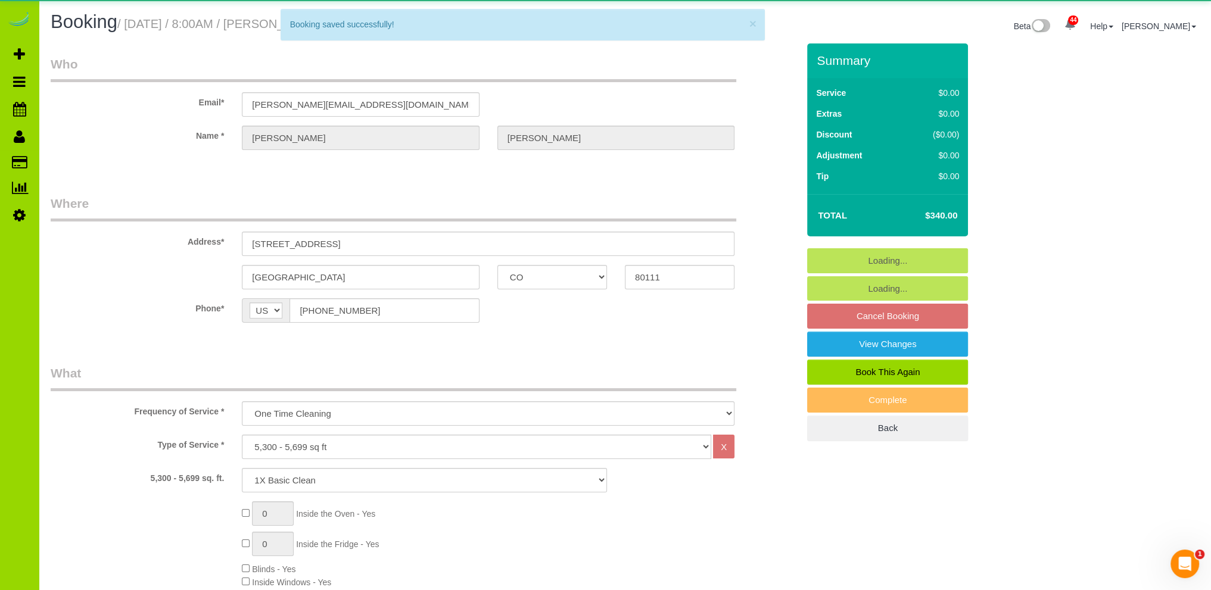
select select "object:2468"
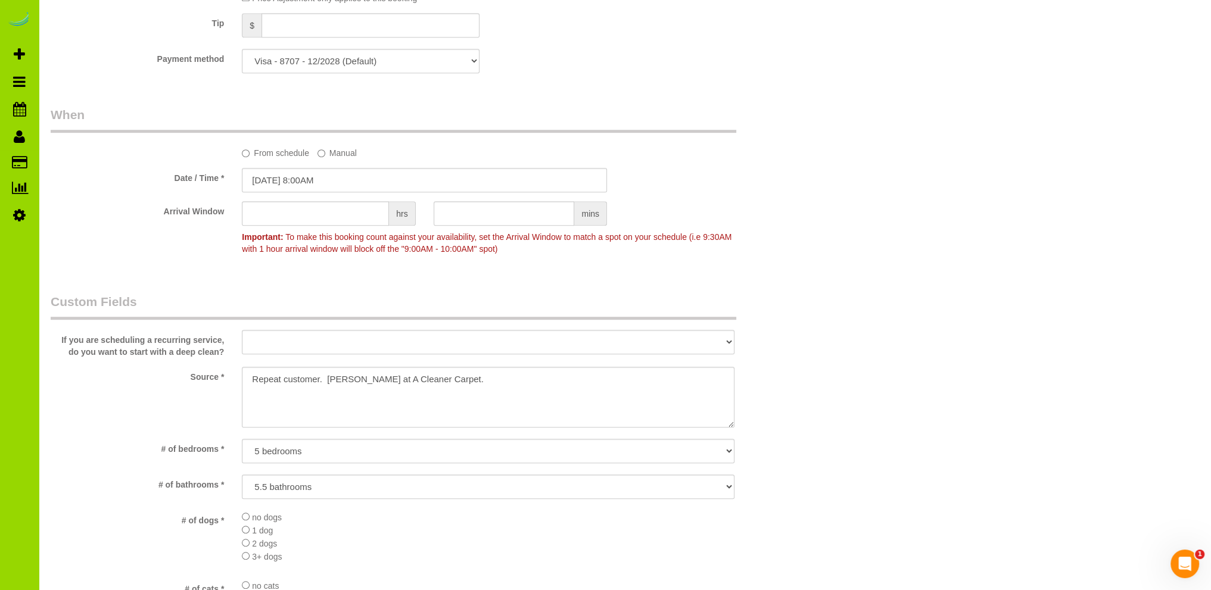
scroll to position [1668, 0]
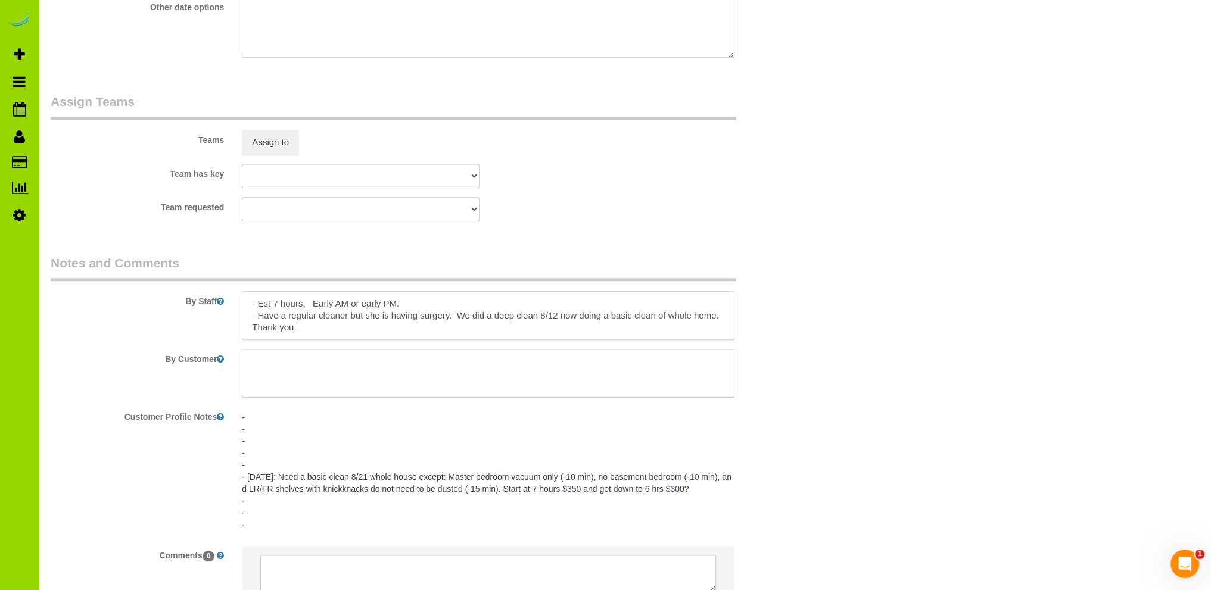
click at [700, 489] on pre "- - - - - - 8/16/25: Need a basic clean 8/21 whole house except: Master bedroom…" at bounding box center [488, 471] width 493 height 119
click at [371, 504] on textarea "- - - - - - 8/16/25: Need a basic clean 8/21 whole house except: Master bedroom…" at bounding box center [488, 473] width 493 height 132
type textarea "- - - - - - 8/16/25: Need a basic clean 8/21 whole house except: Master bedroom…"
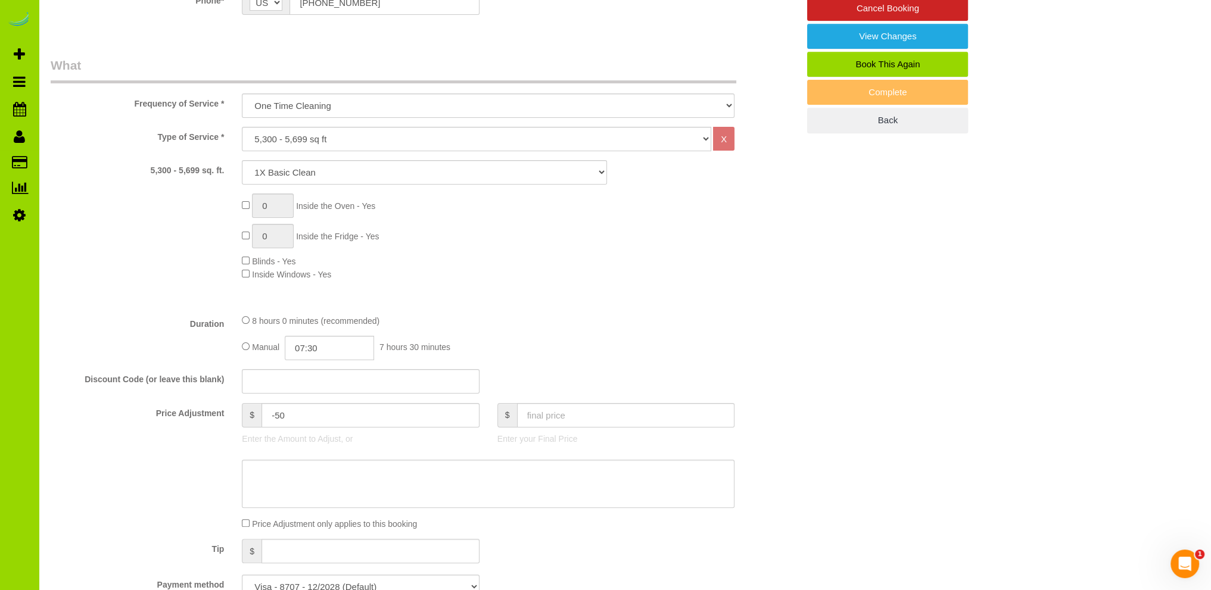
scroll to position [596, 0]
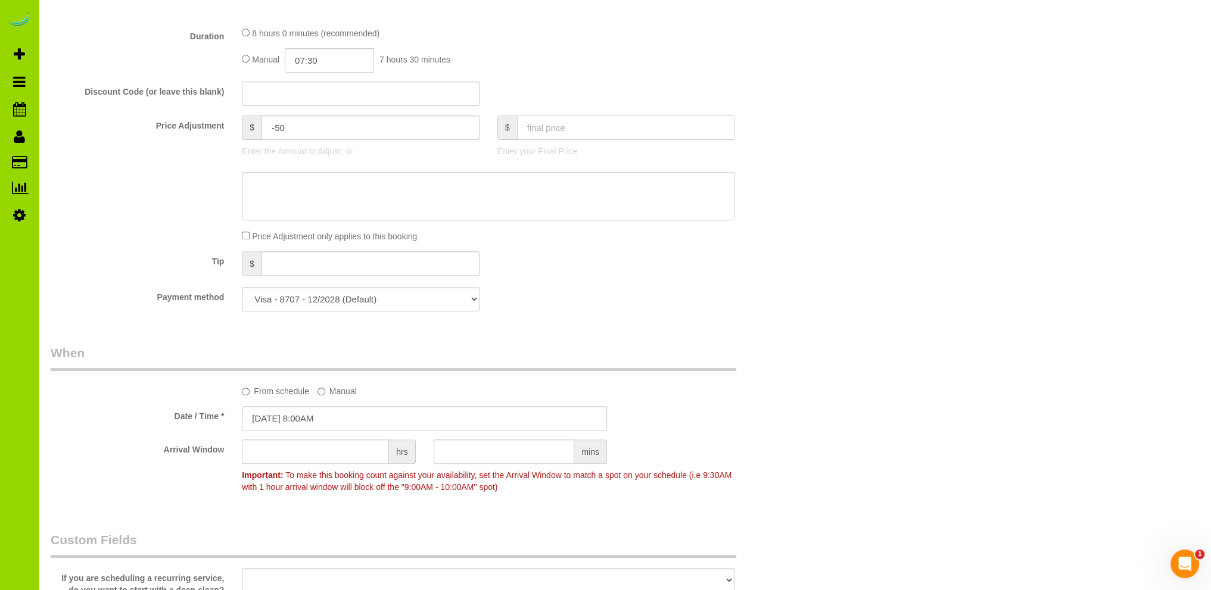
click at [549, 123] on input "text" at bounding box center [626, 128] width 218 height 24
type input "300"
type input "-90"
click at [603, 314] on fieldset "What Frequency of Service * One Time Cleaning Weekly Cleaning Biweekly Cleaning…" at bounding box center [425, 45] width 748 height 552
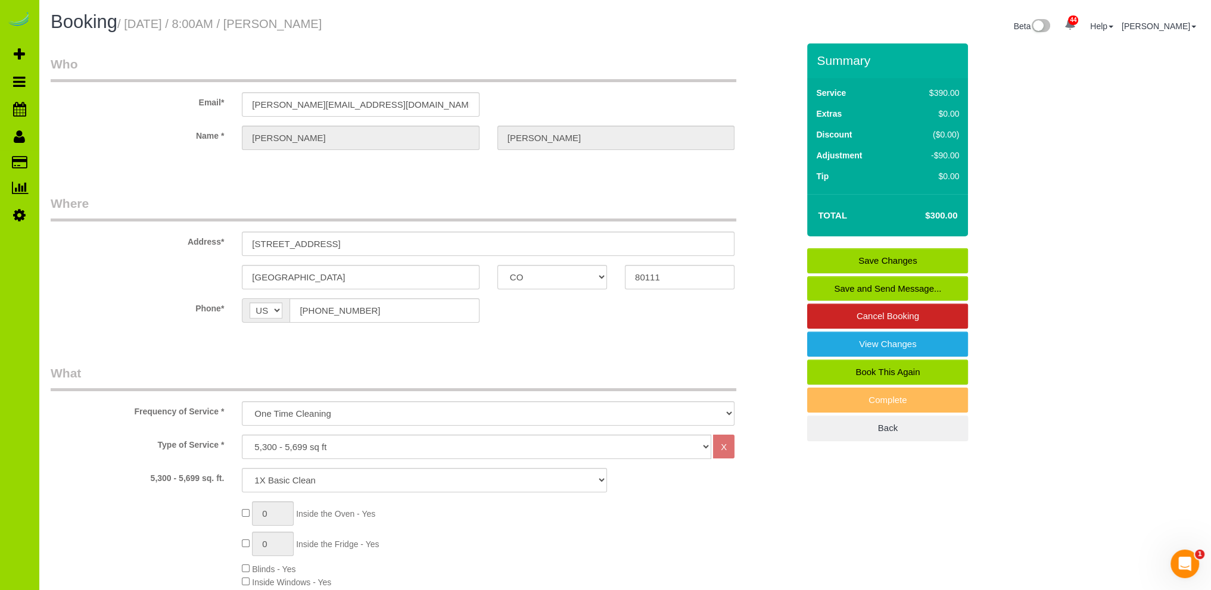
click at [864, 254] on link "Save Changes" at bounding box center [887, 260] width 161 height 25
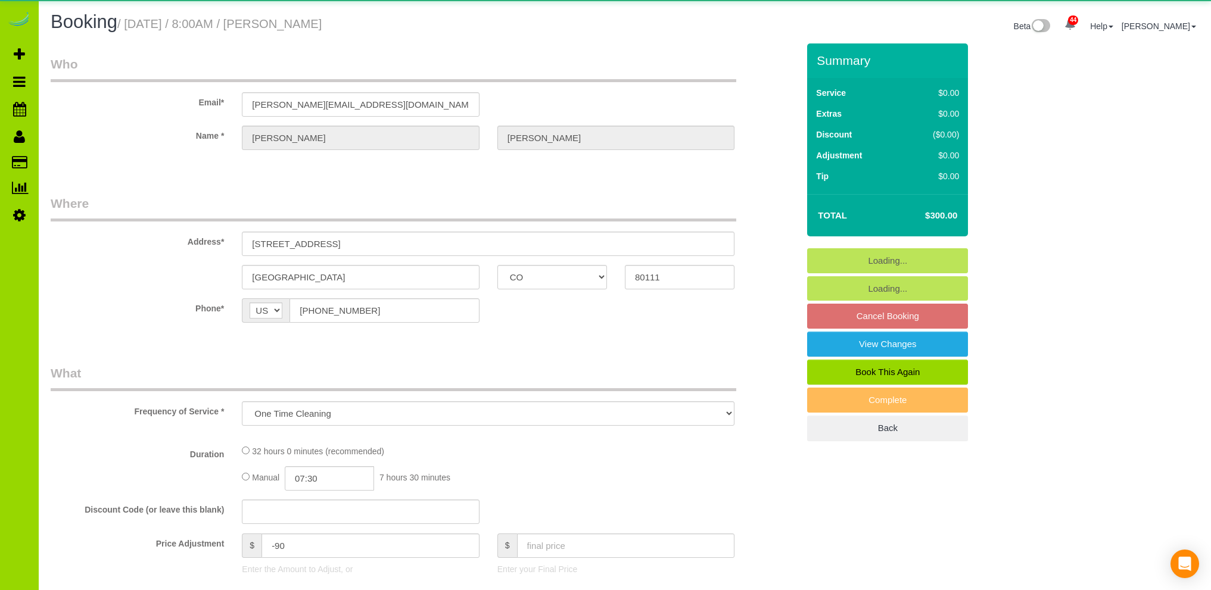
select select "CO"
select select "object:1226"
select select "4"
select select "number:6"
select select "number:20"
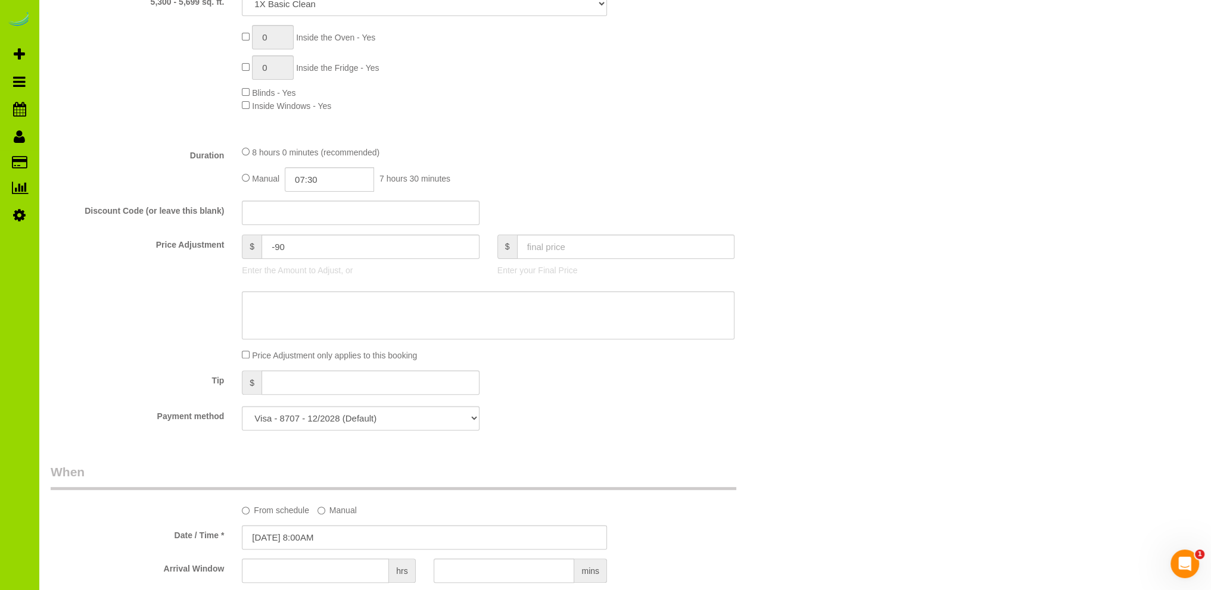
scroll to position [238, 0]
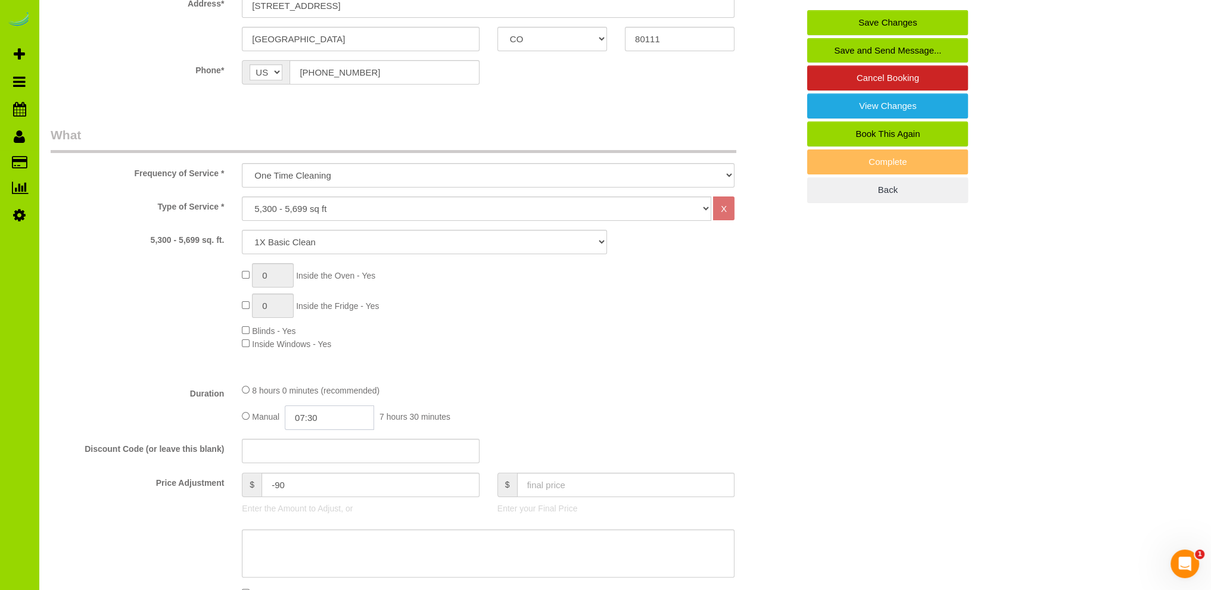
click at [307, 418] on input "07:30" at bounding box center [329, 418] width 89 height 24
type input "03:00"
click at [310, 454] on li "03:00" at bounding box center [316, 457] width 53 height 15
click at [570, 341] on div "0 Inside the Oven - Yes 0 Inside the Fridge - Yes Blinds - Yes Inside Windows -…" at bounding box center [520, 306] width 574 height 87
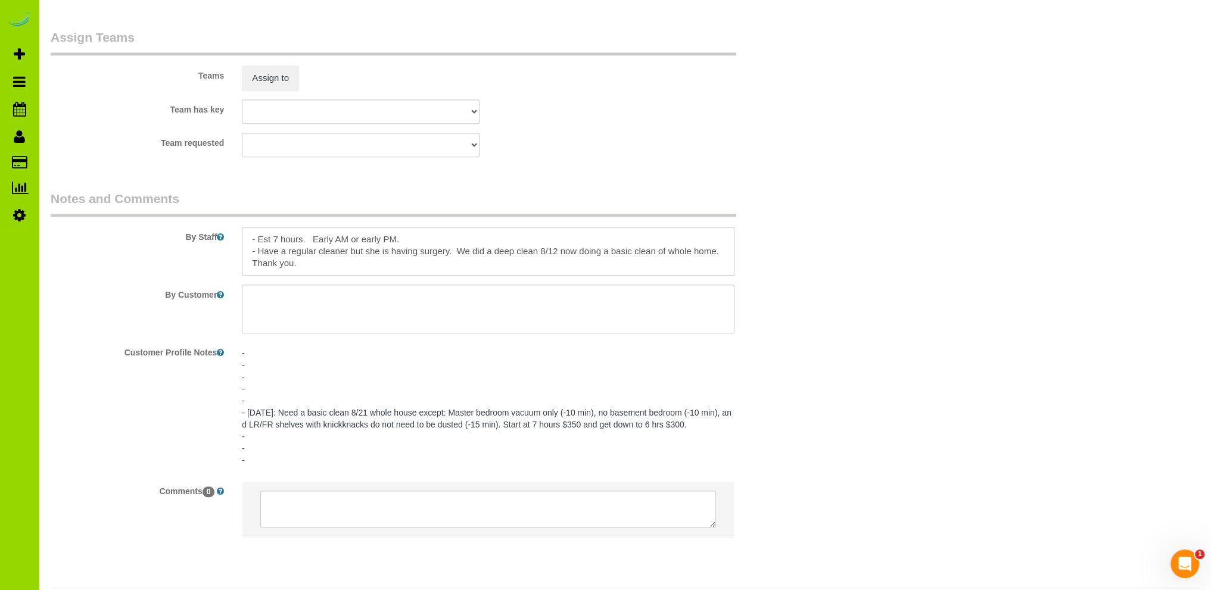
scroll to position [1768, 0]
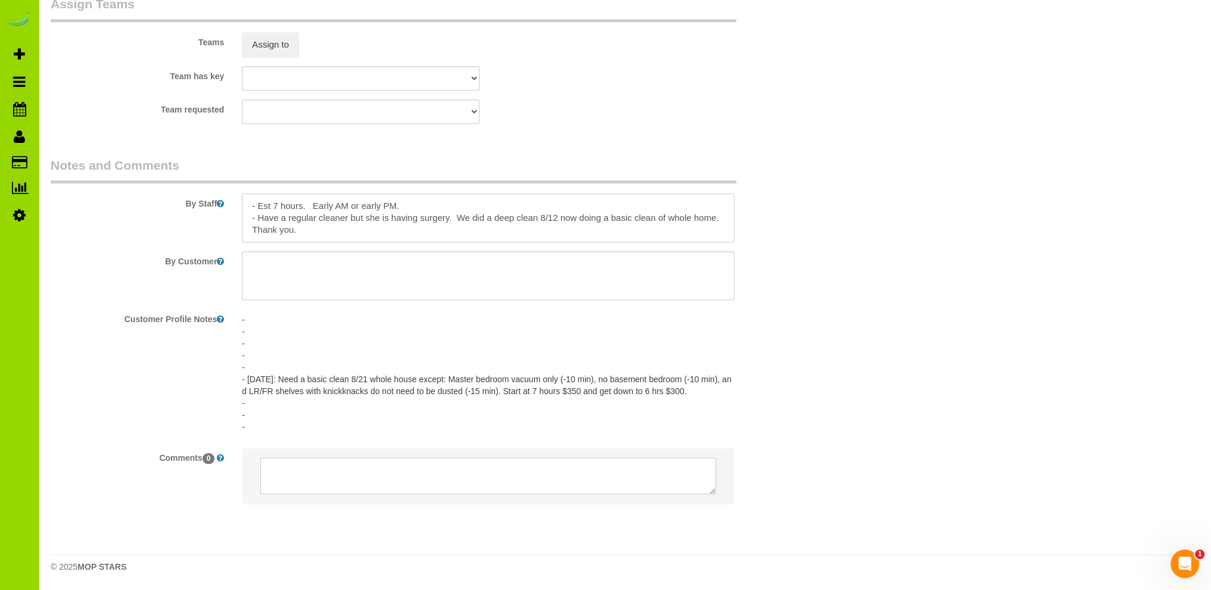
click at [276, 205] on textarea at bounding box center [488, 218] width 493 height 49
click at [441, 202] on textarea at bounding box center [488, 218] width 493 height 49
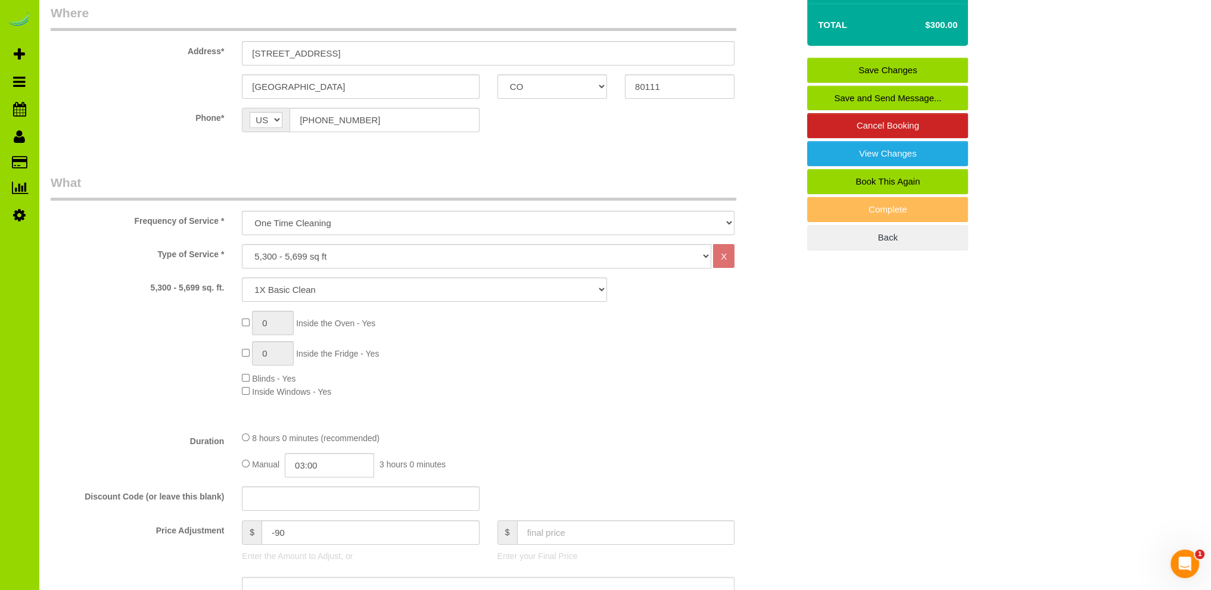
scroll to position [0, 0]
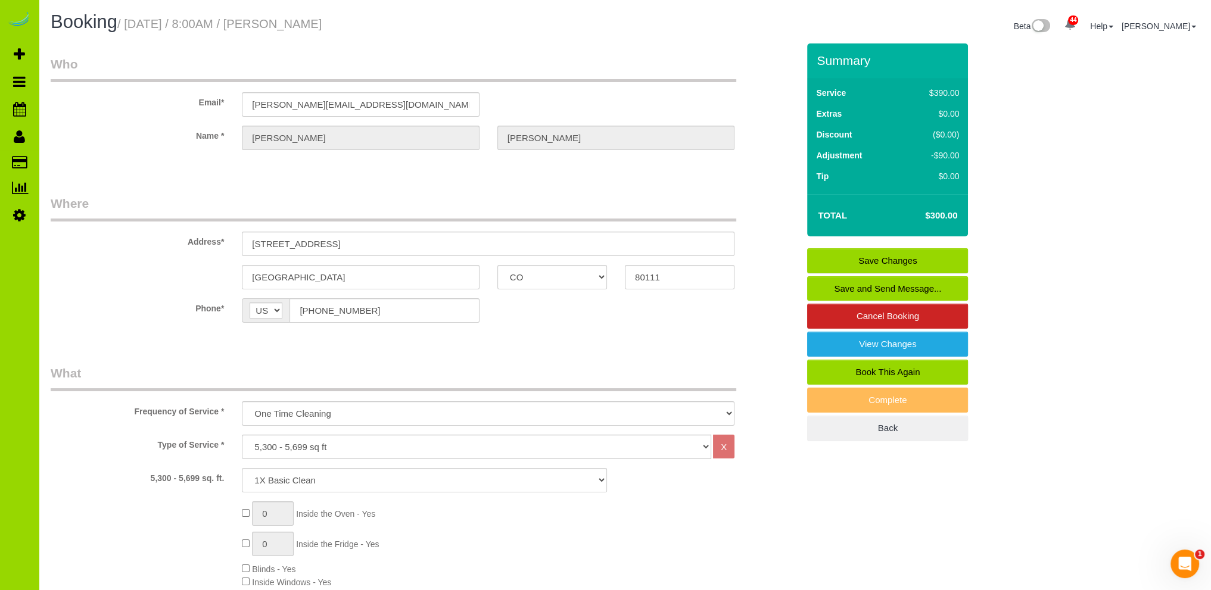
type textarea "- Est 6 hours. Early AM or early PM. - Have a regular cleaner but she is having…"
click at [898, 256] on link "Save Changes" at bounding box center [887, 260] width 161 height 25
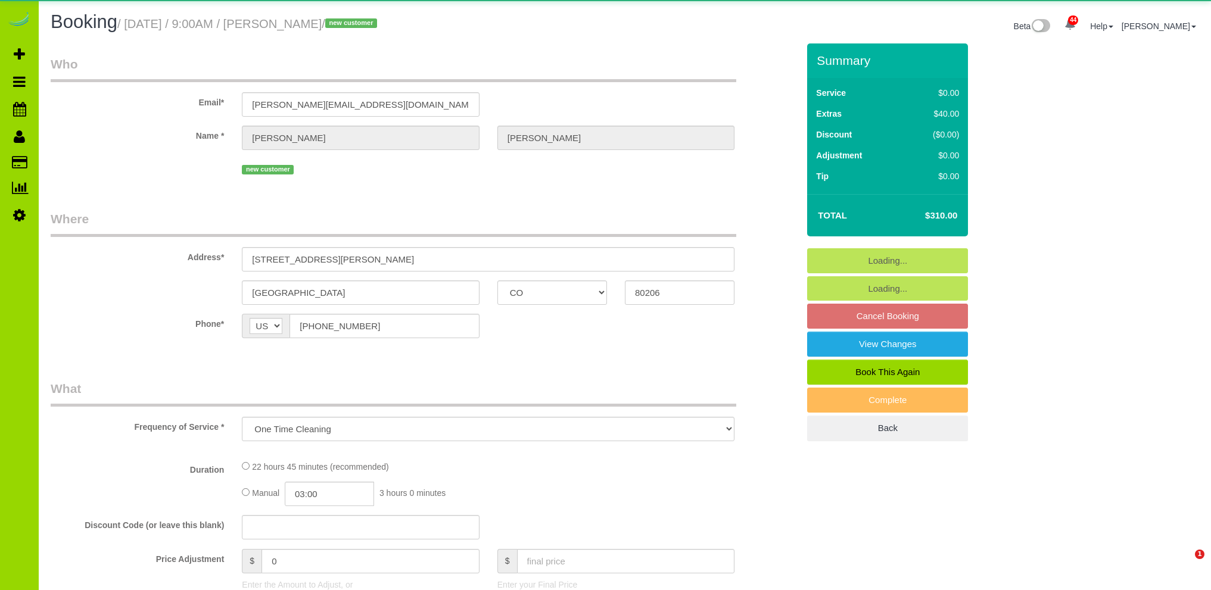
select select "CO"
select select "spot1"
select select "number:5"
select select "number:19"
select select "4"
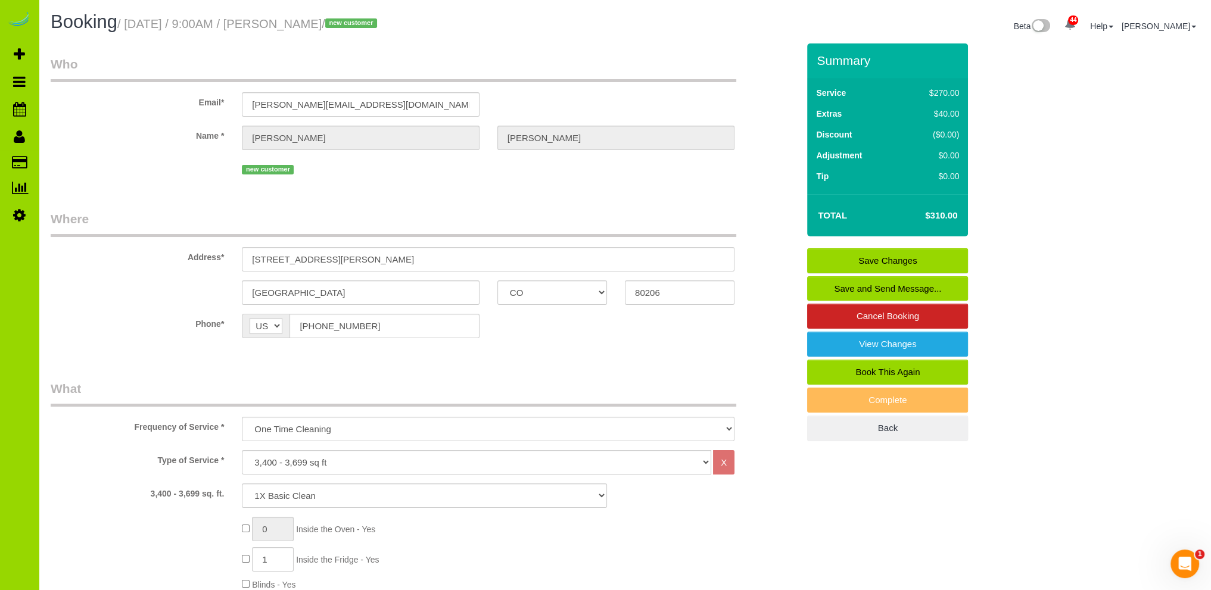
click at [567, 342] on sui-booking-location "Phone* AF AL DZ AD AO AI AQ AG AR AM AW AU AT AZ BS BH BD BB BY BE BZ BJ BM BT …" at bounding box center [425, 330] width 748 height 33
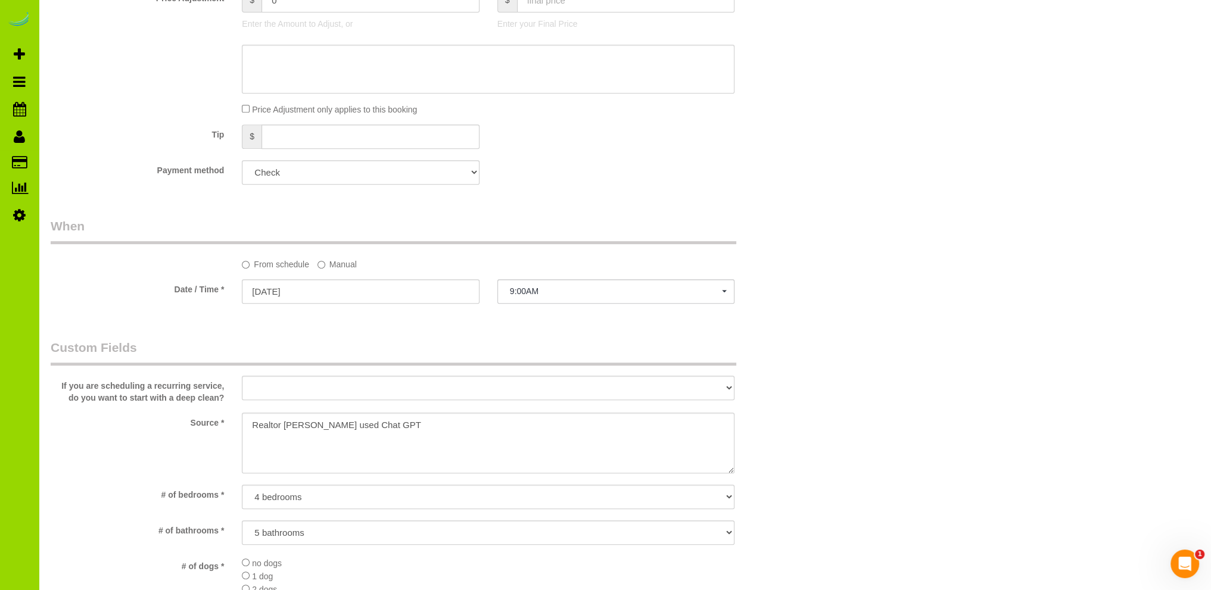
scroll to position [653, 0]
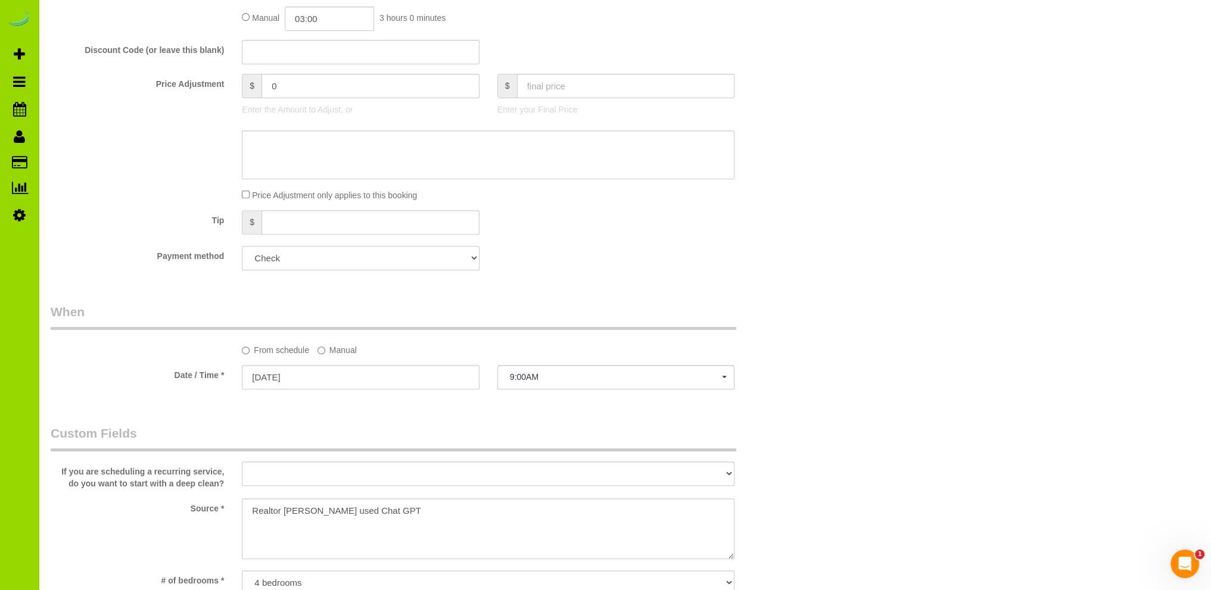
click at [468, 251] on select "Add Credit Card Cash Check Paypal" at bounding box center [360, 258] width 237 height 24
click at [242, 247] on select "Add Credit Card Cash Check Paypal" at bounding box center [360, 258] width 237 height 24
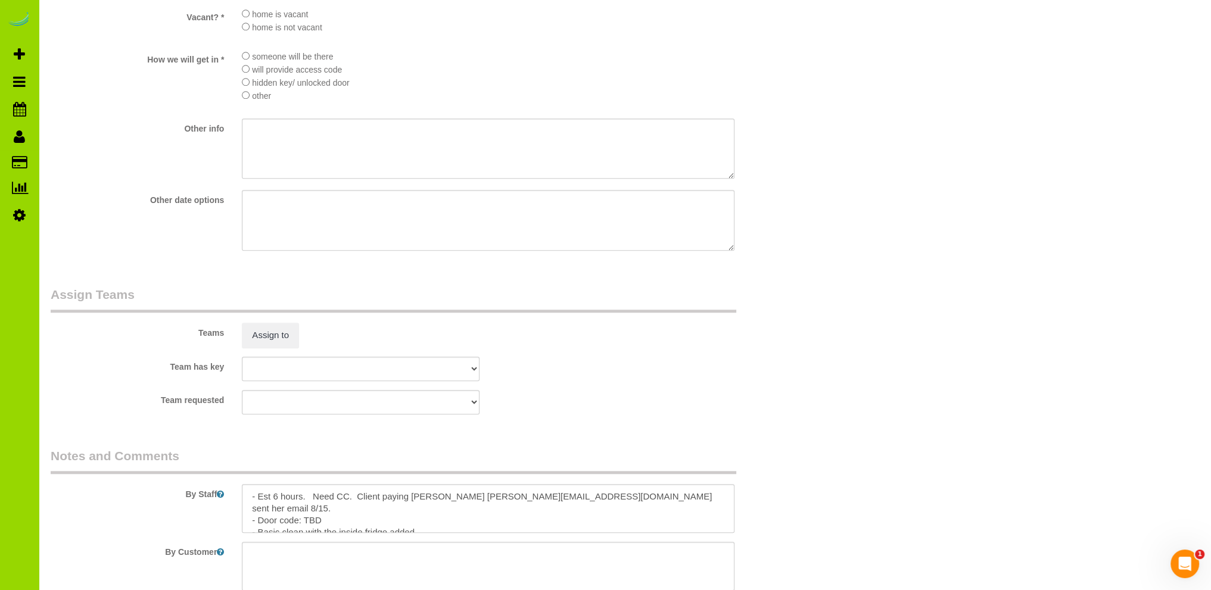
scroll to position [1487, 0]
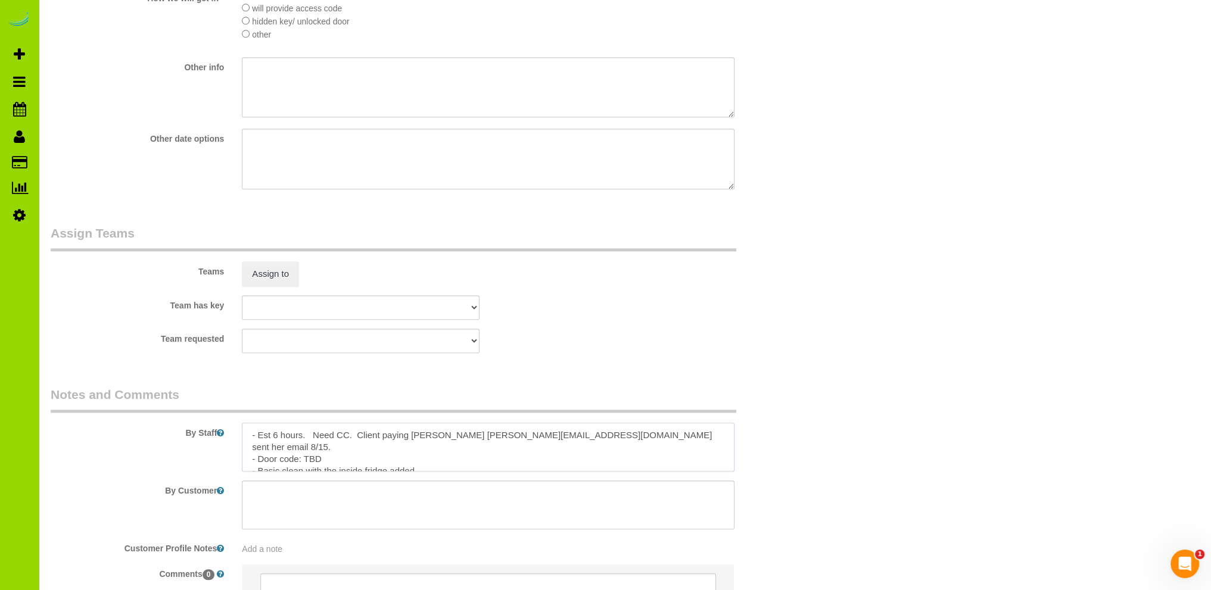
drag, startPoint x: 667, startPoint y: 437, endPoint x: 357, endPoint y: 440, distance: 310.3
click at [357, 440] on textarea at bounding box center [488, 447] width 493 height 49
click at [328, 452] on textarea at bounding box center [488, 447] width 493 height 49
click at [300, 449] on textarea at bounding box center [488, 447] width 493 height 49
click at [415, 462] on textarea at bounding box center [488, 447] width 493 height 49
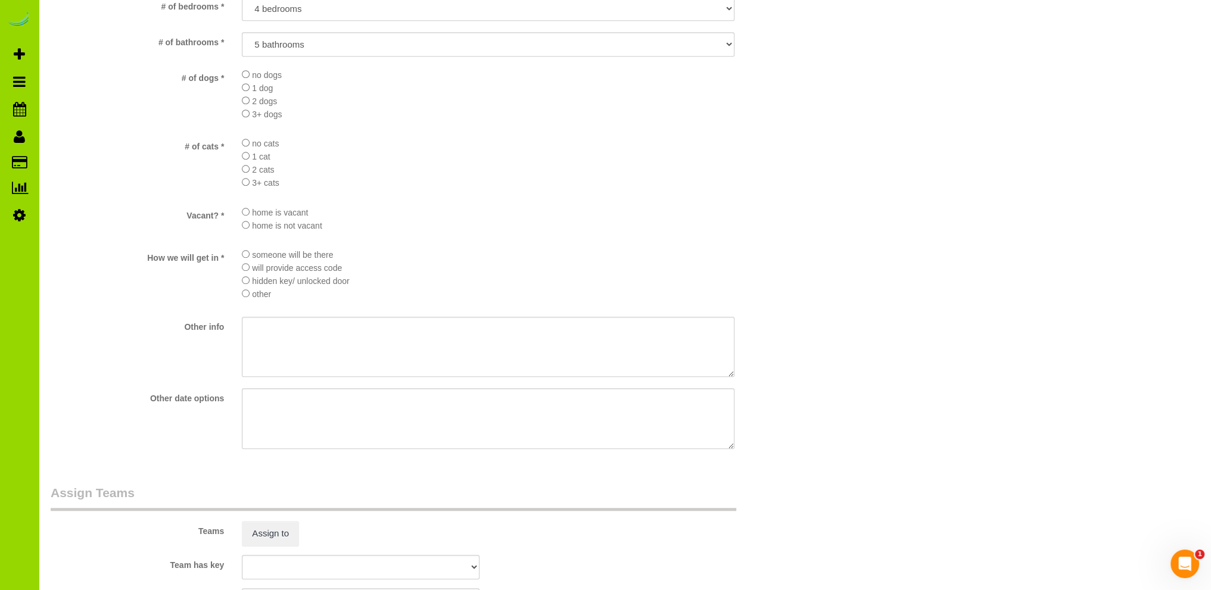
scroll to position [1549, 0]
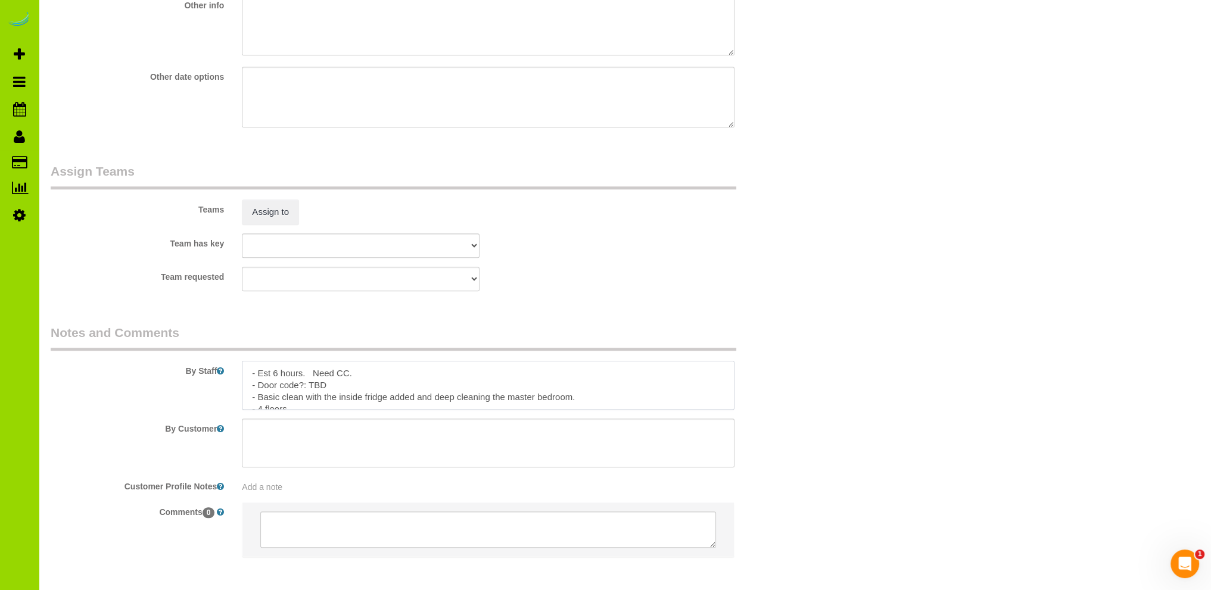
type textarea "- Est 6 hours. Need CC. - Door code?: TBD - Basic clean with the inside fridge …"
click at [289, 482] on div "Add a note" at bounding box center [488, 485] width 510 height 17
click at [291, 488] on div "Add a note" at bounding box center [488, 487] width 493 height 12
click at [288, 490] on textarea at bounding box center [488, 543] width 493 height 132
click at [336, 493] on textarea "- [DATE]: Adding $20 for the deep clean of the master bathroom" at bounding box center [488, 543] width 493 height 132
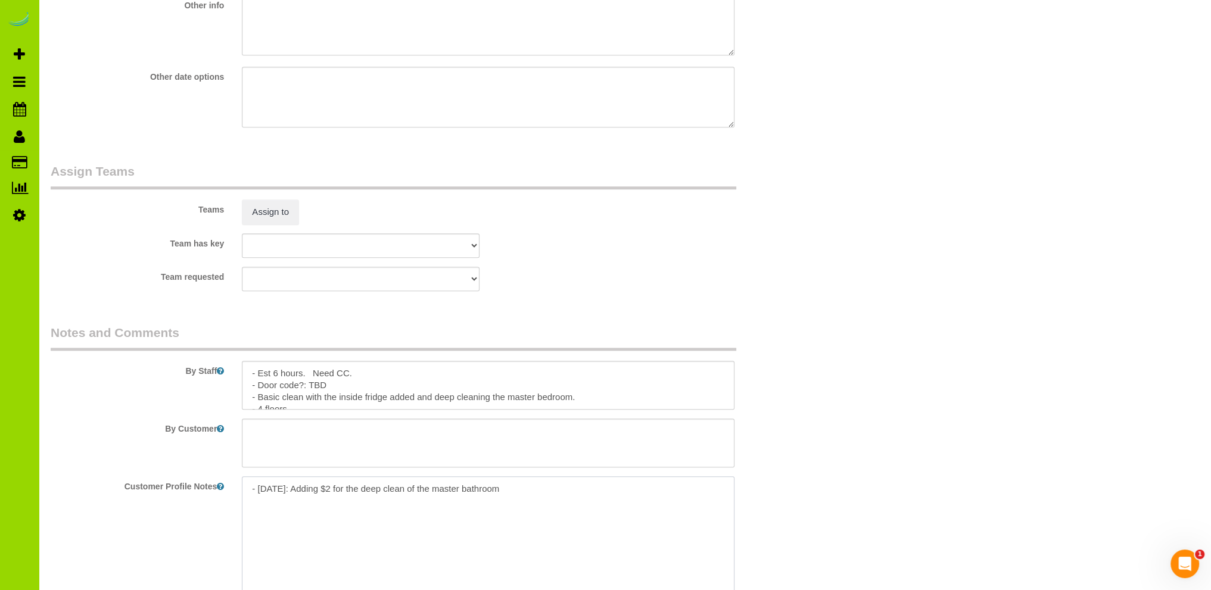
type textarea "- [DATE]: Adding $24 for the deep clean of the master bathroom"
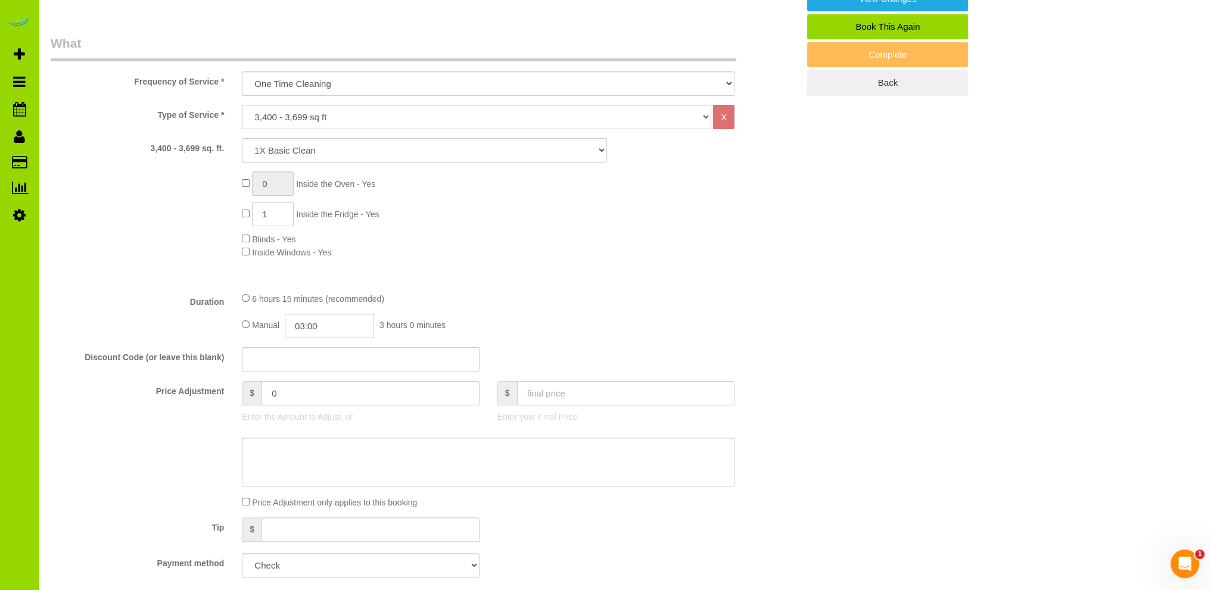
scroll to position [357, 0]
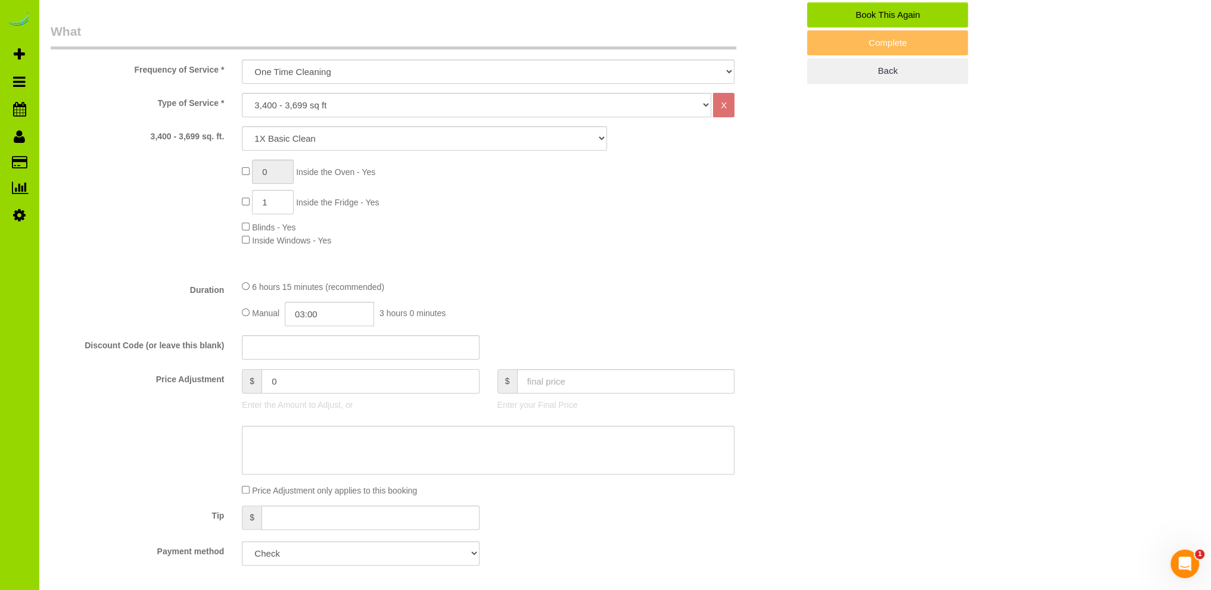
click at [282, 385] on input "0" at bounding box center [370, 381] width 218 height 24
type input "24"
click at [550, 283] on div "6 hours 15 minutes (recommended)" at bounding box center [488, 286] width 493 height 13
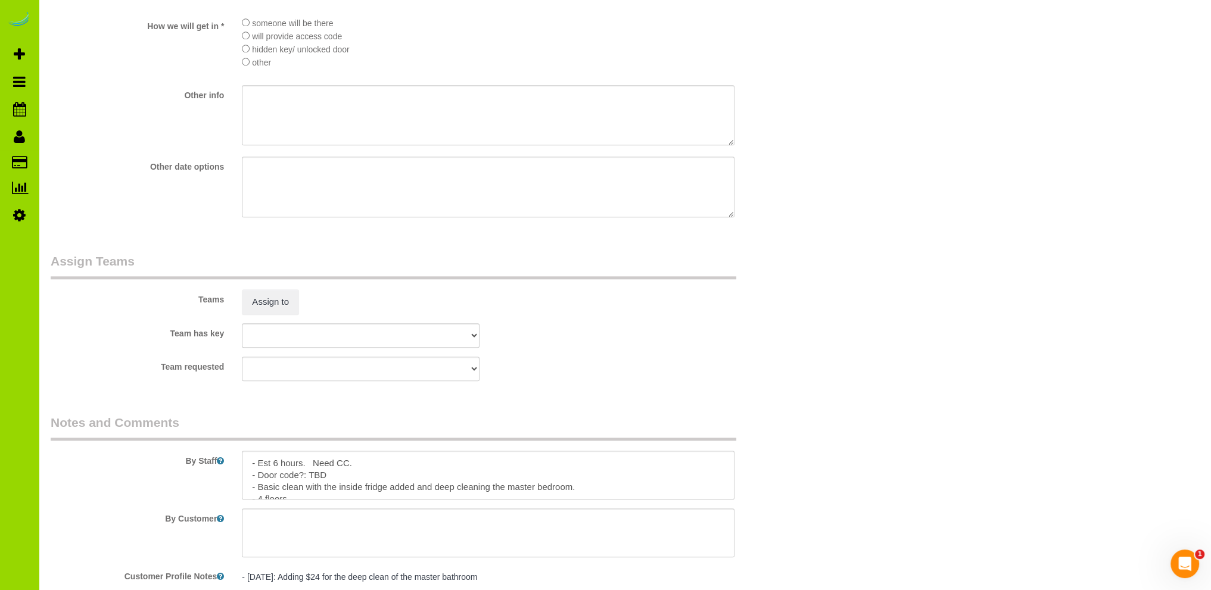
scroll to position [1612, 0]
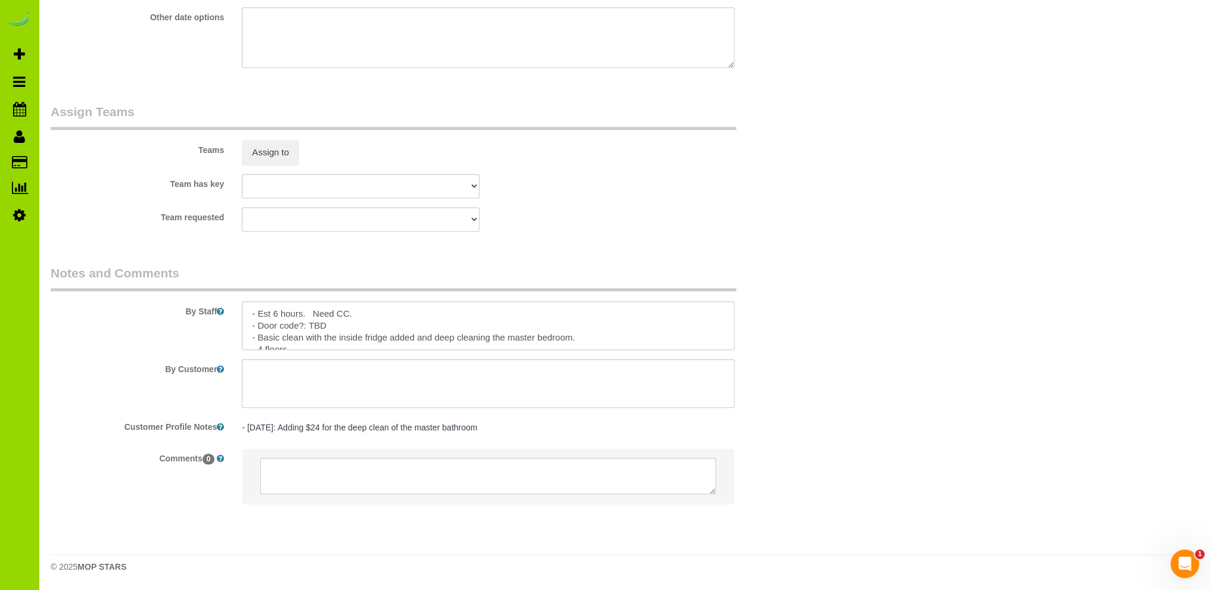
click at [477, 426] on pre "- [DATE]: Adding $24 for the deep clean of the master bathroom" at bounding box center [488, 428] width 493 height 12
click at [512, 429] on textarea "- [DATE]: Adding $24 for the deep clean of the master bathroom" at bounding box center [488, 479] width 493 height 132
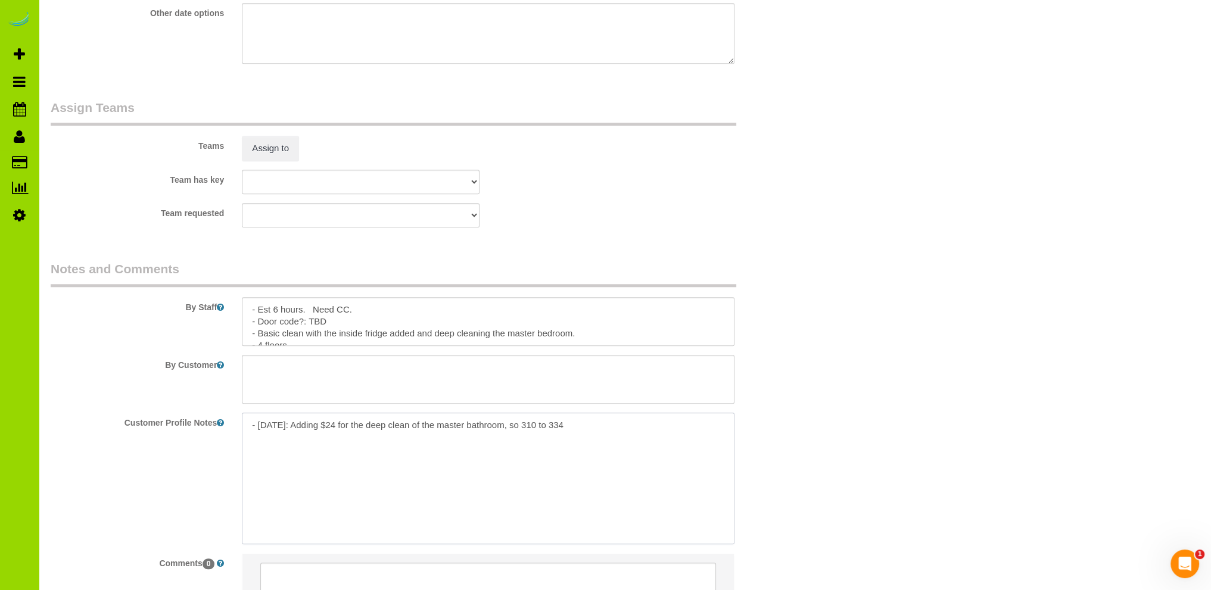
type textarea "- [DATE]: Adding $24 for the deep clean of the master bathroom, so 310 to 334."
click at [441, 505] on textarea "- [DATE]: Adding $24 for the deep clean of the master bathroom, so 310 to 334." at bounding box center [488, 479] width 493 height 132
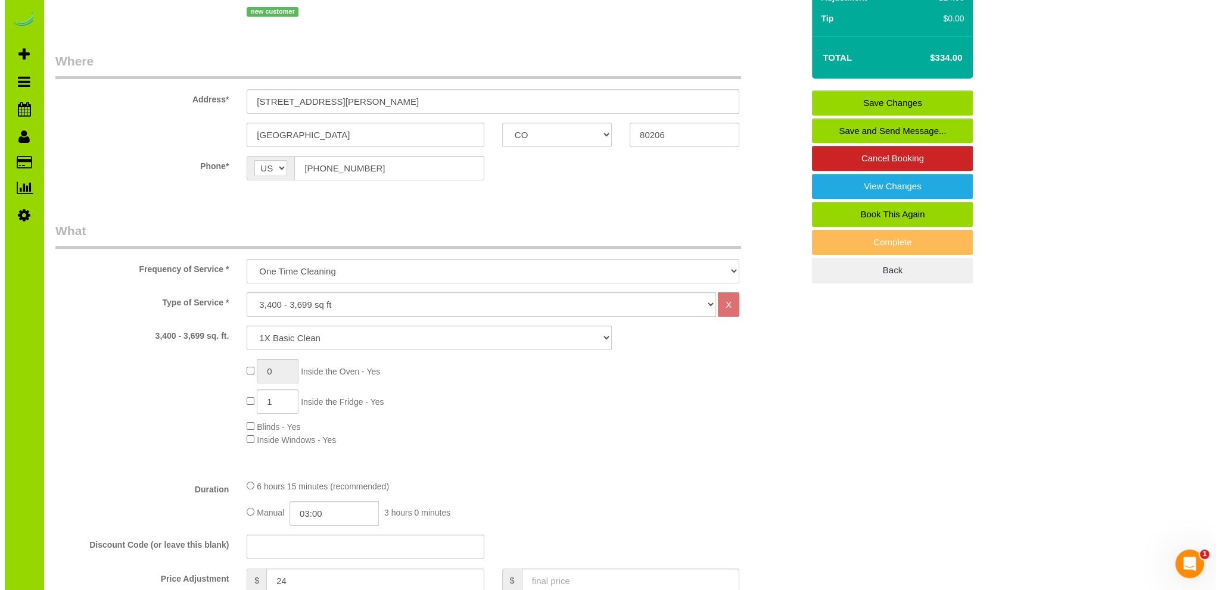
scroll to position [0, 0]
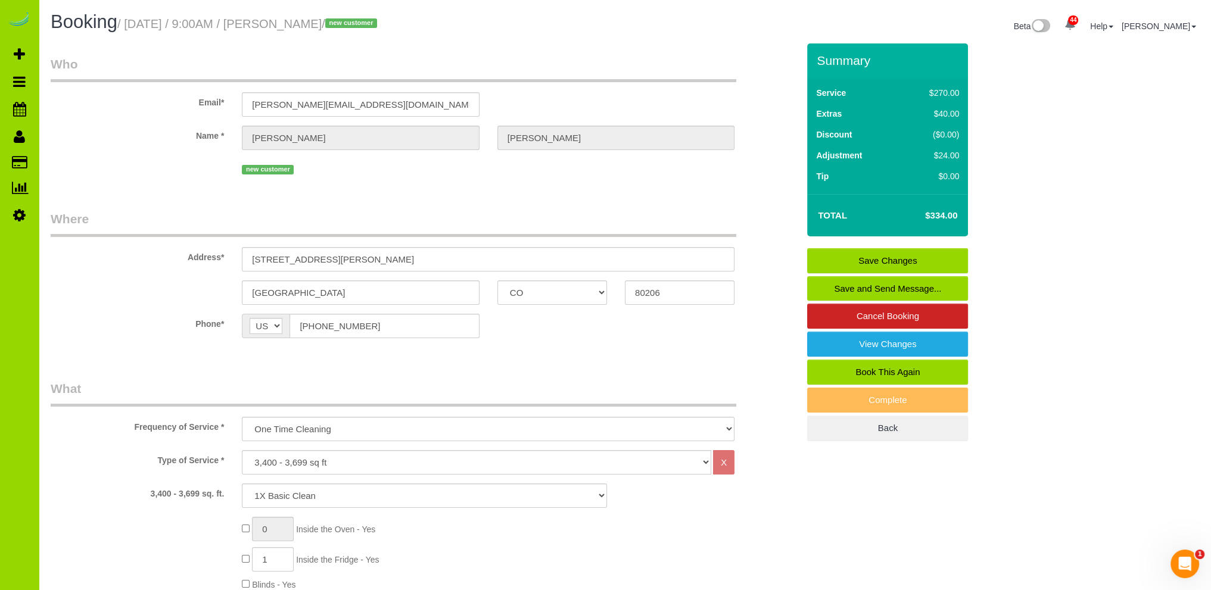
click at [879, 254] on link "Save Changes" at bounding box center [887, 260] width 161 height 25
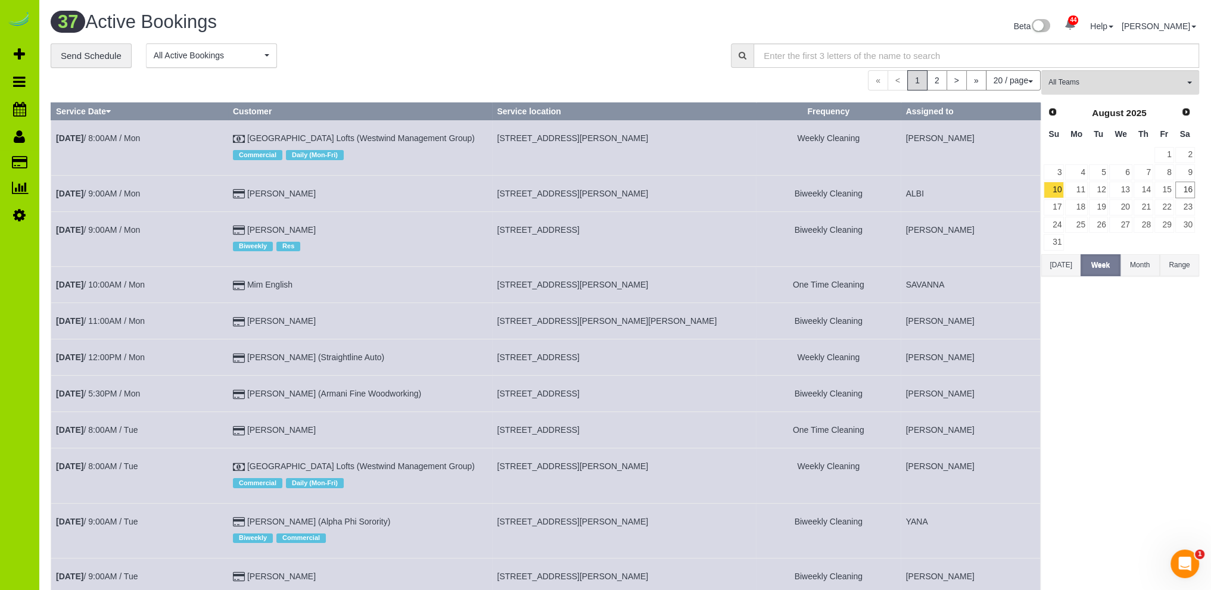
click at [322, 42] on div "37 Active Bookings Beta 44 Your Notifications You have 0 alerts × You have 1 to…" at bounding box center [625, 28] width 1166 height 32
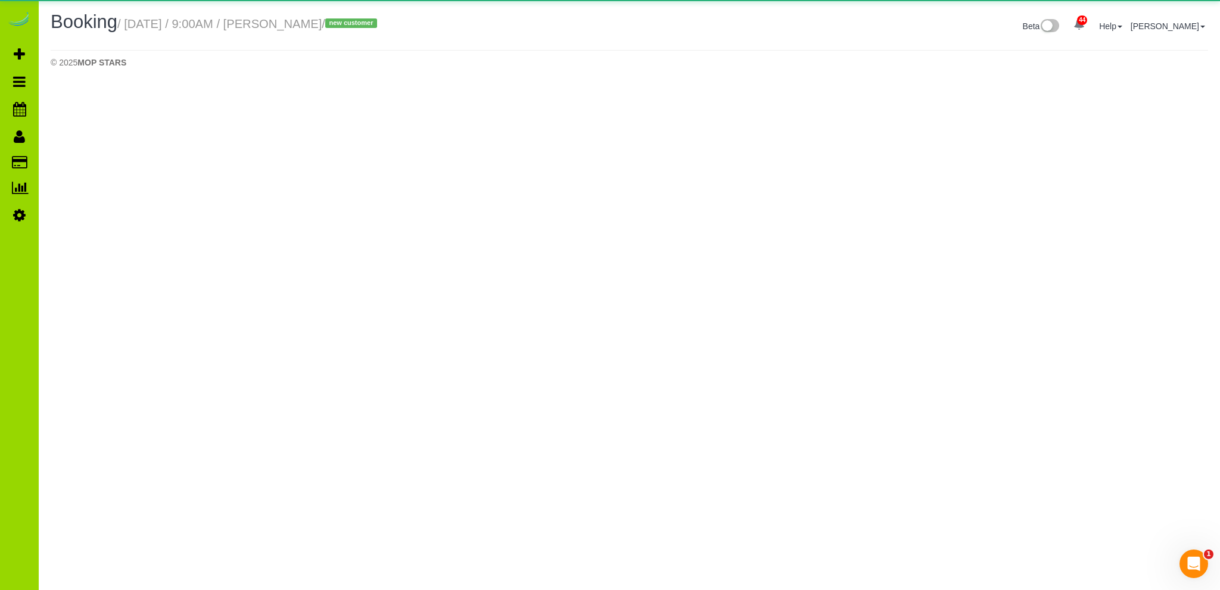
select select "CO"
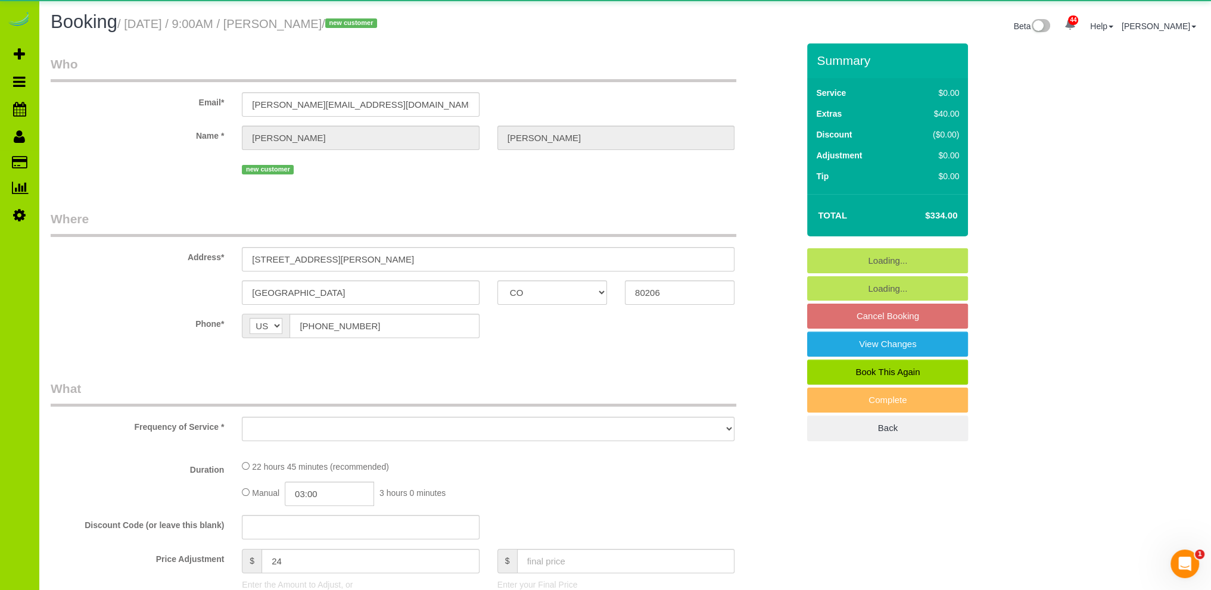
select select "object:2262"
select select "spot6"
select select "number:5"
select select "number:19"
select select "object:2421"
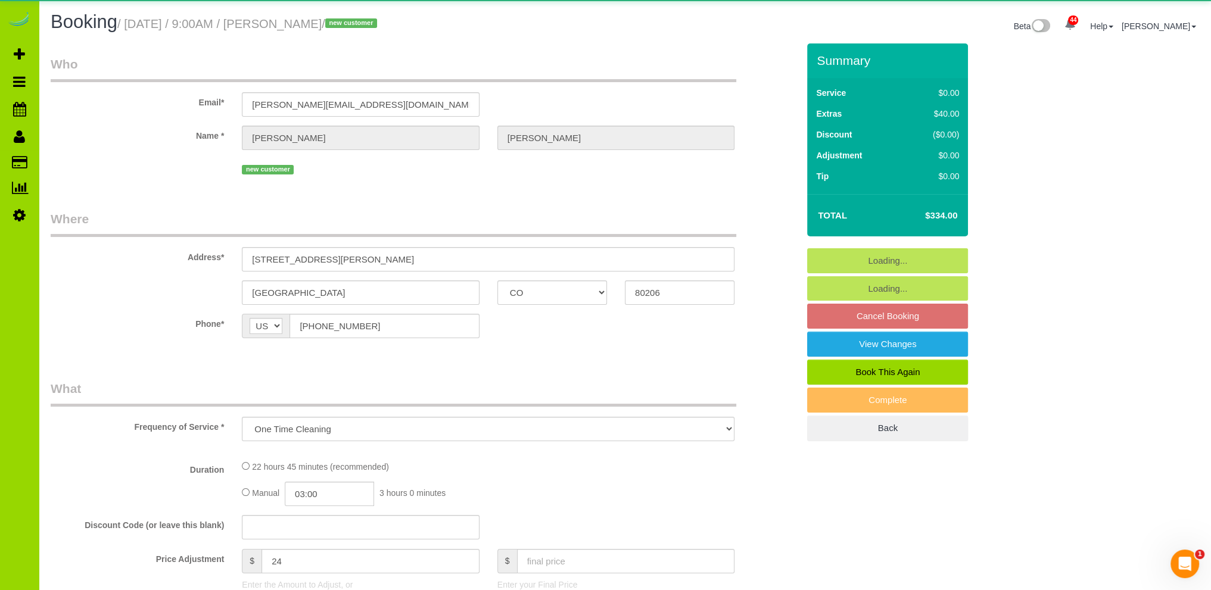
select select "4"
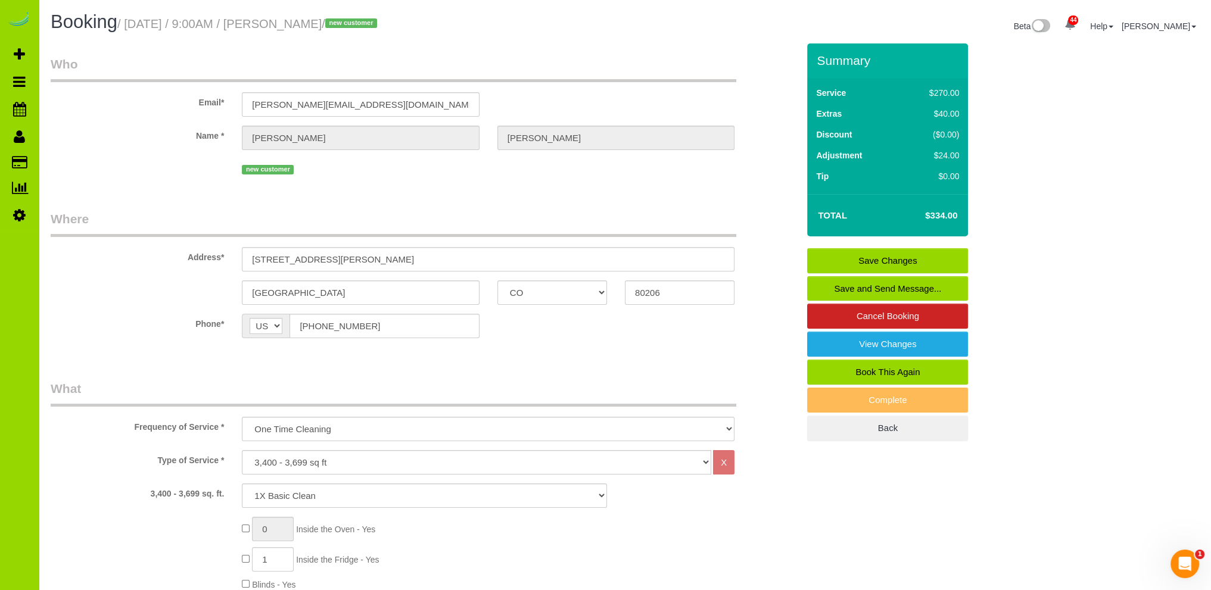
click at [873, 285] on link "Save and Send Message..." at bounding box center [887, 288] width 161 height 25
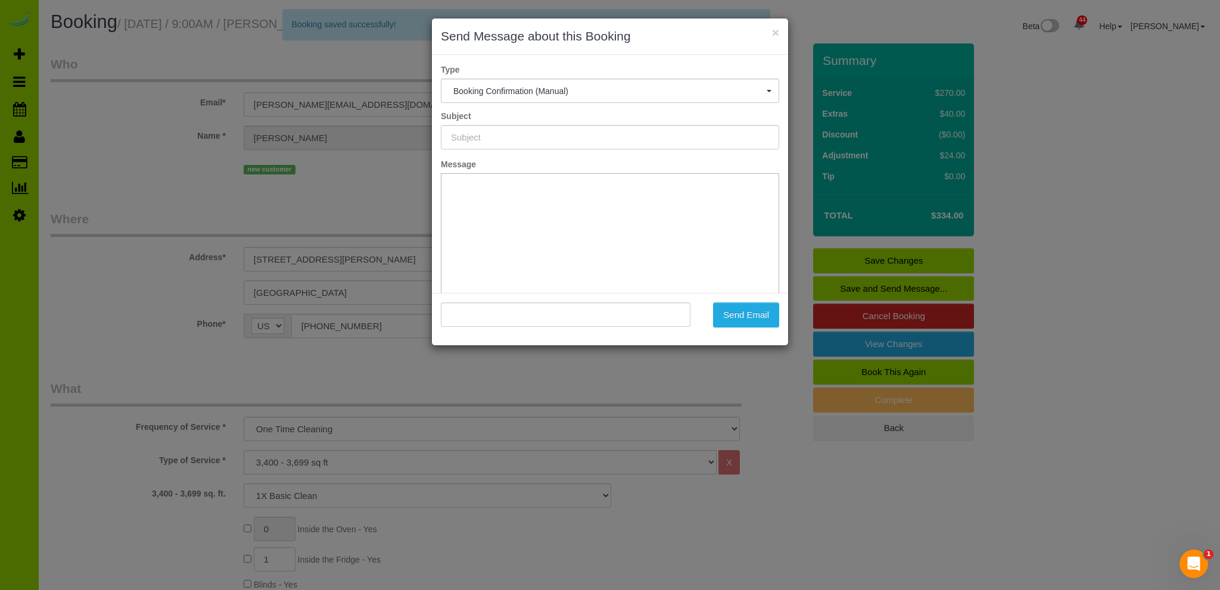
type input "Booking Confirmed - Please add your credit card"
type input ""[PERSON_NAME]" <[PERSON_NAME][EMAIL_ADDRESS][DOMAIN_NAME]>"
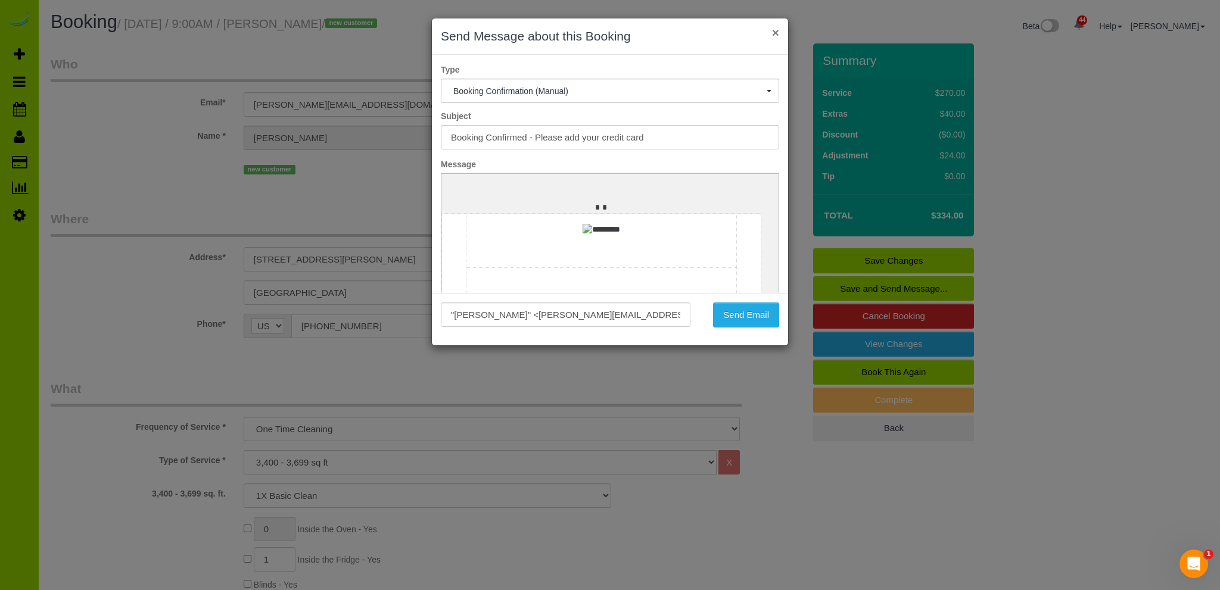
drag, startPoint x: 772, startPoint y: 30, endPoint x: 220, endPoint y: 63, distance: 552.6
click at [772, 30] on button "×" at bounding box center [775, 32] width 7 height 13
